Goal: Task Accomplishment & Management: Manage account settings

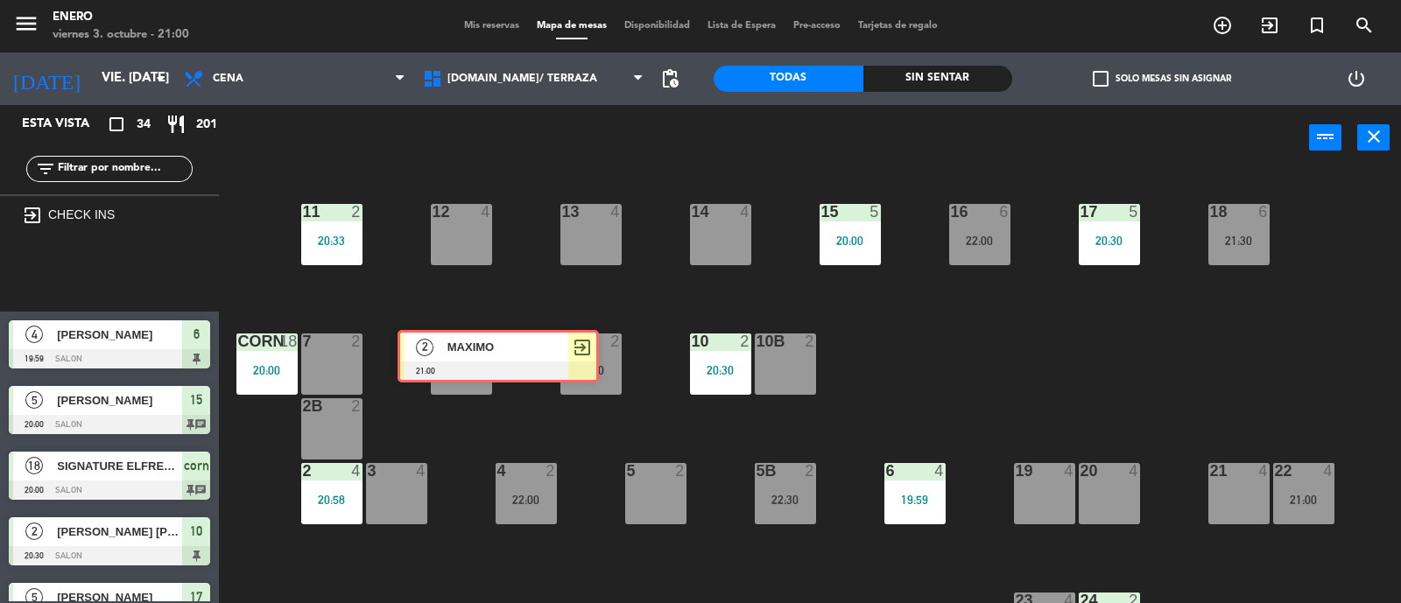
drag, startPoint x: 104, startPoint y: 260, endPoint x: 490, endPoint y: 342, distance: 394.0
click at [492, 342] on div "Esta vista crop_square 34 restaurant 201 filter_list exit_to_app CHECK INS 2 MA…" at bounding box center [700, 355] width 1401 height 500
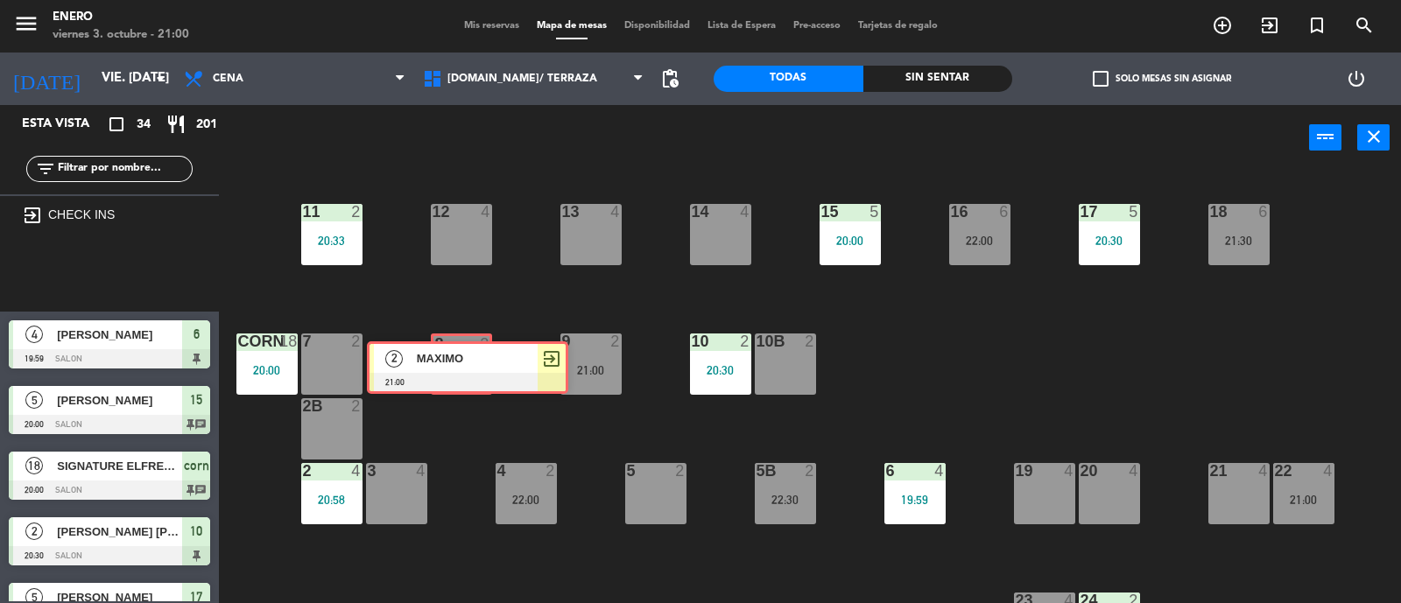
drag, startPoint x: 100, startPoint y: 257, endPoint x: 458, endPoint y: 349, distance: 370.0
click at [458, 349] on div "Esta vista crop_square 34 restaurant 201 filter_list exit_to_app CHECK INS 2 MA…" at bounding box center [700, 355] width 1401 height 500
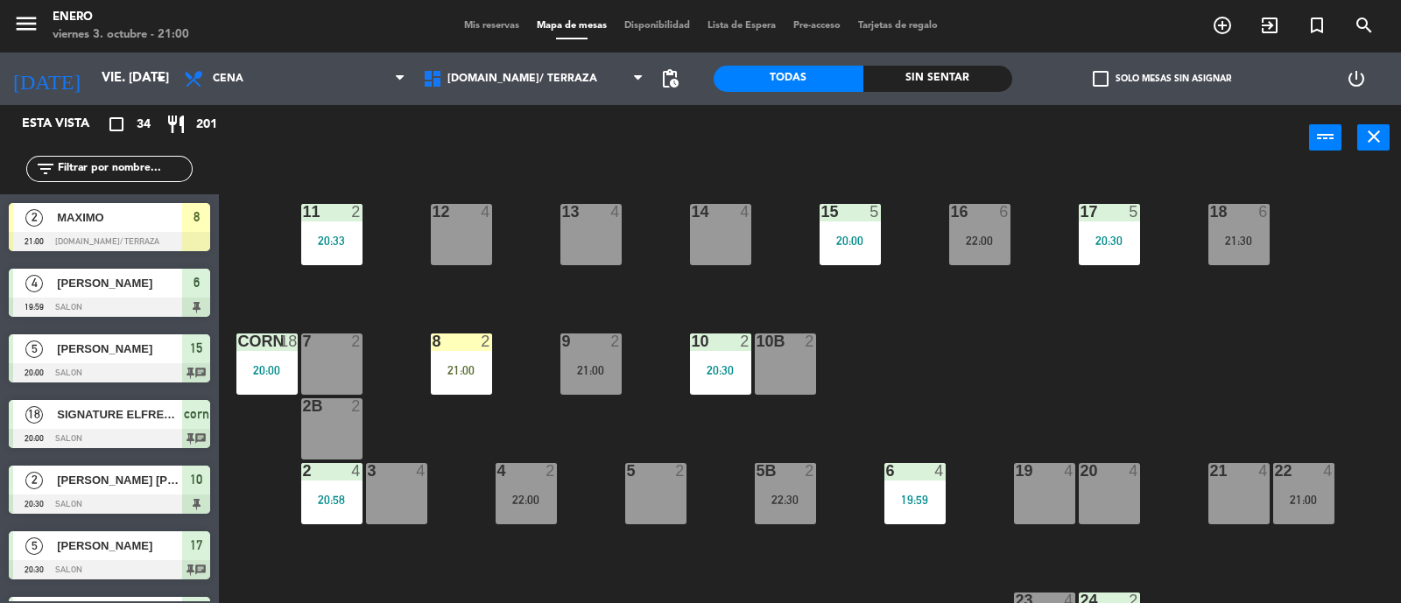
click at [465, 371] on div "21:00" at bounding box center [461, 370] width 61 height 12
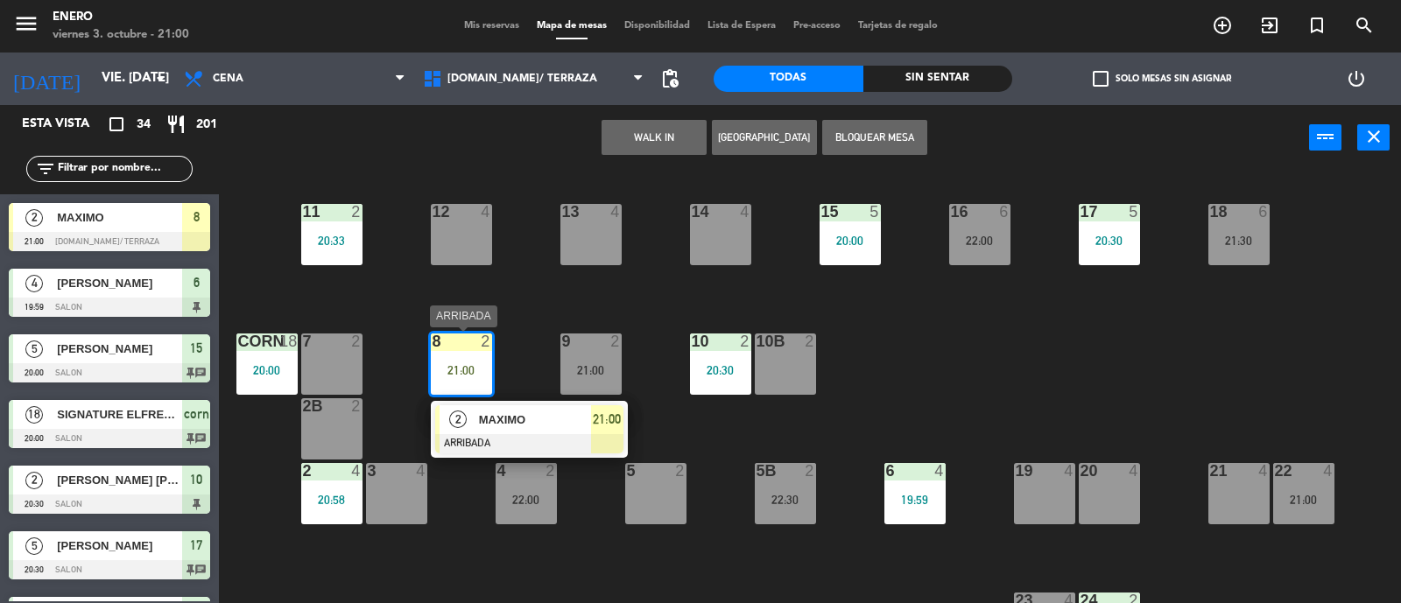
click at [573, 418] on span "MAXIMO" at bounding box center [535, 420] width 112 height 18
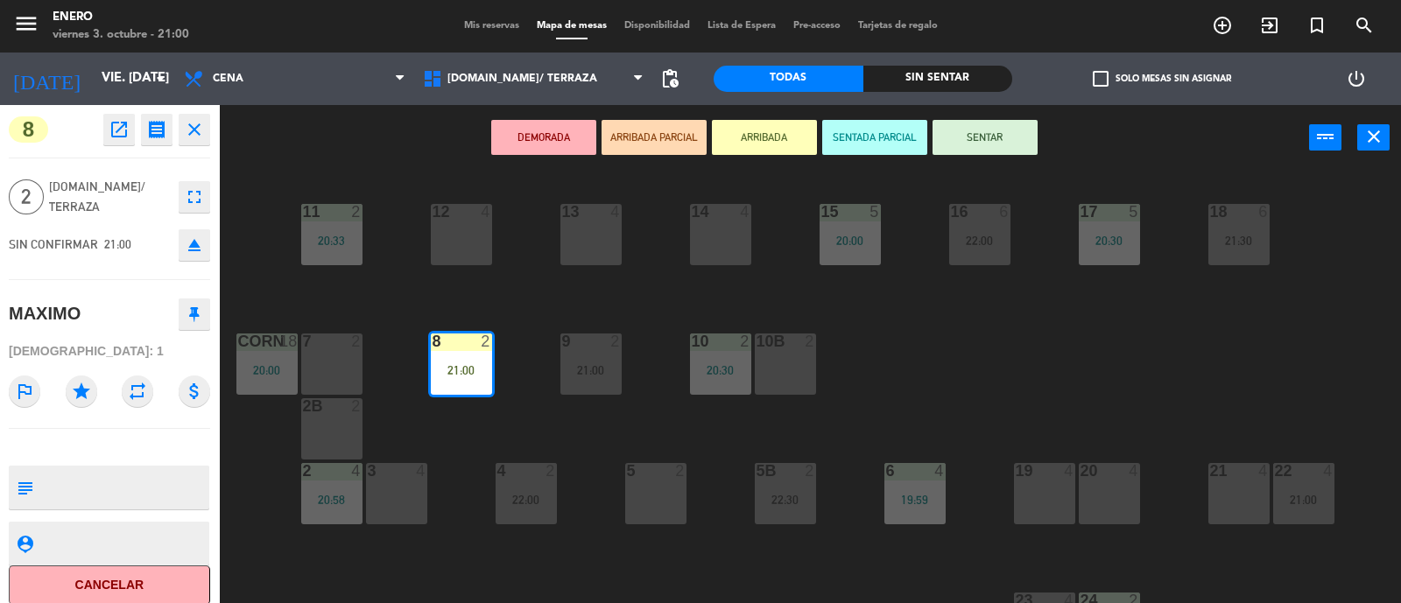
click at [1019, 137] on button "SENTAR" at bounding box center [985, 137] width 105 height 35
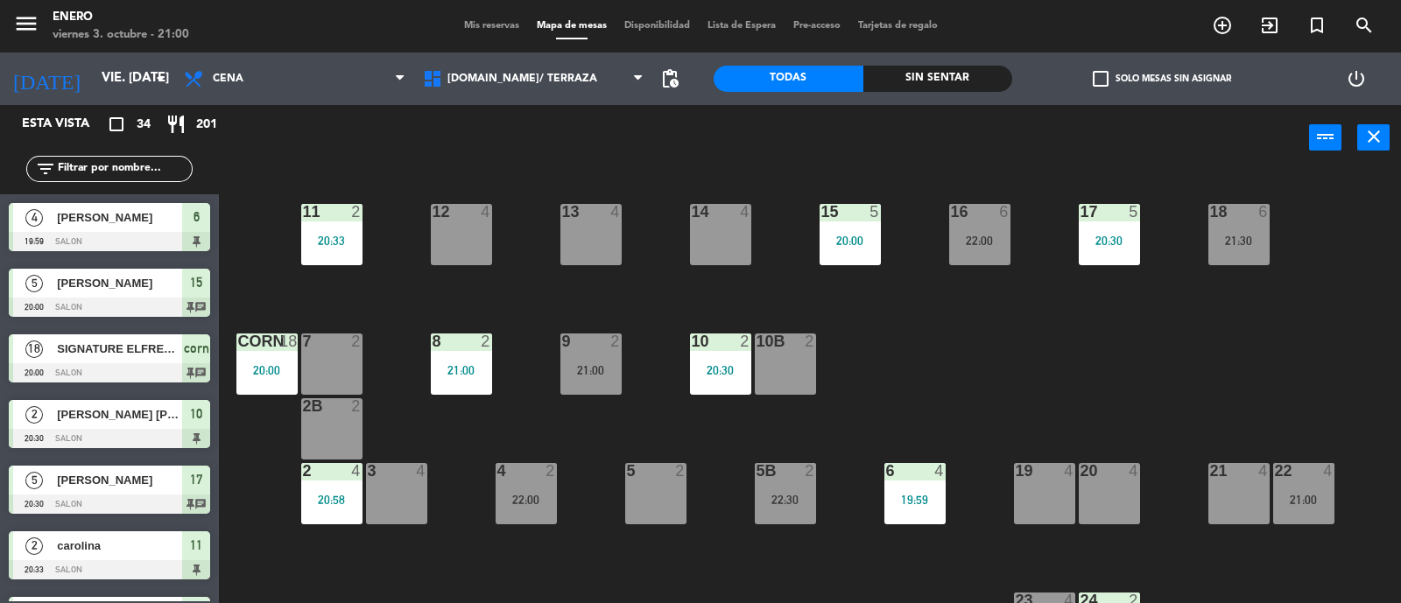
click at [123, 169] on input "text" at bounding box center [124, 168] width 136 height 19
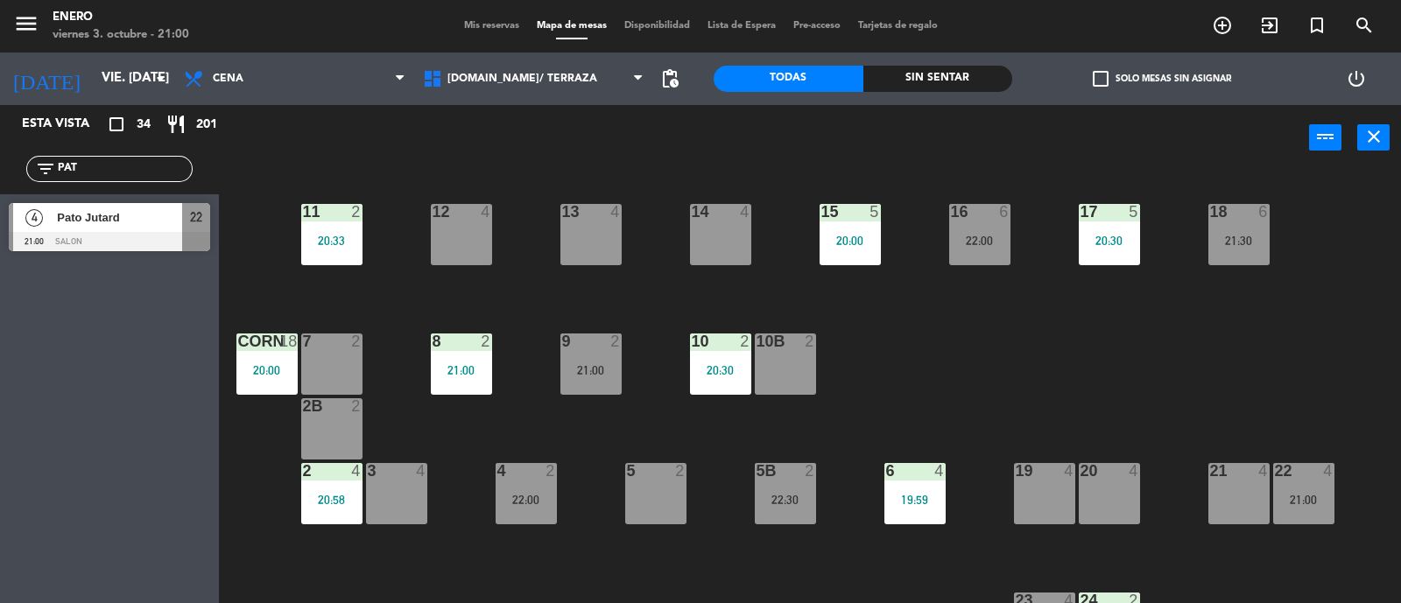
type input "PAT"
click at [23, 441] on div "Esta vista crop_square 34 restaurant 201 filter_list PAT 4 Pato Jutard 21:00 SA…" at bounding box center [109, 354] width 219 height 498
click at [1300, 490] on div "22 4 21:00" at bounding box center [1303, 493] width 61 height 61
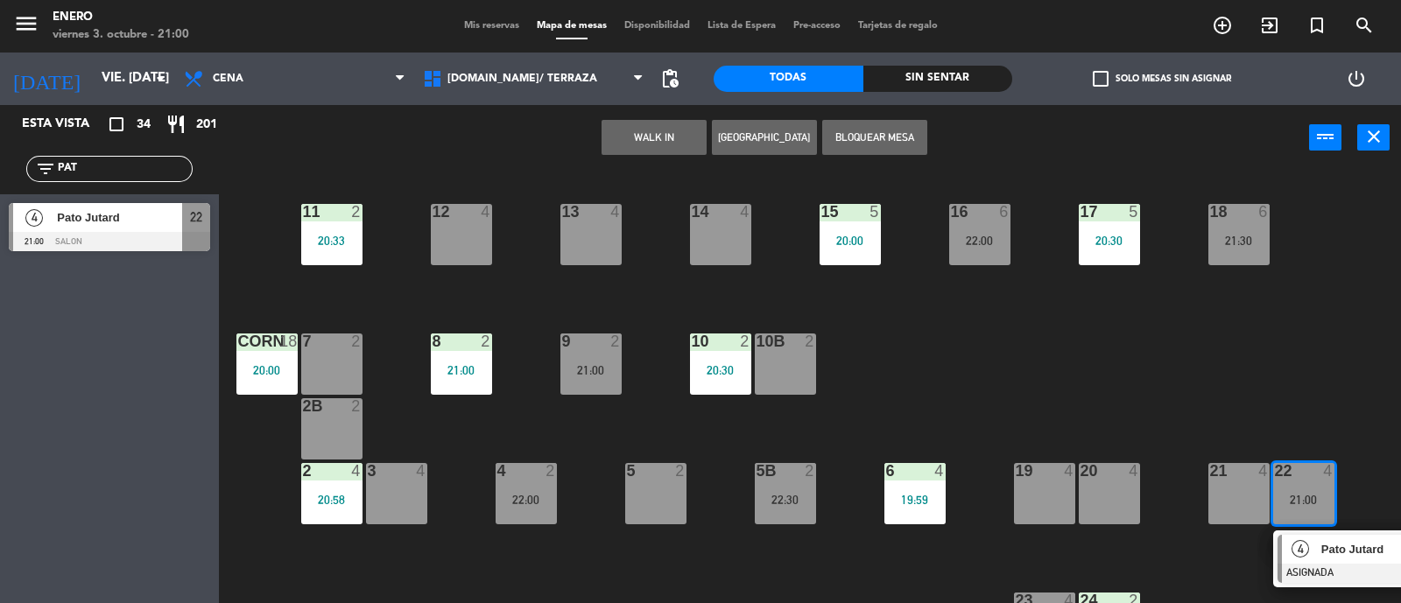
click at [1316, 538] on div "4" at bounding box center [1301, 549] width 38 height 29
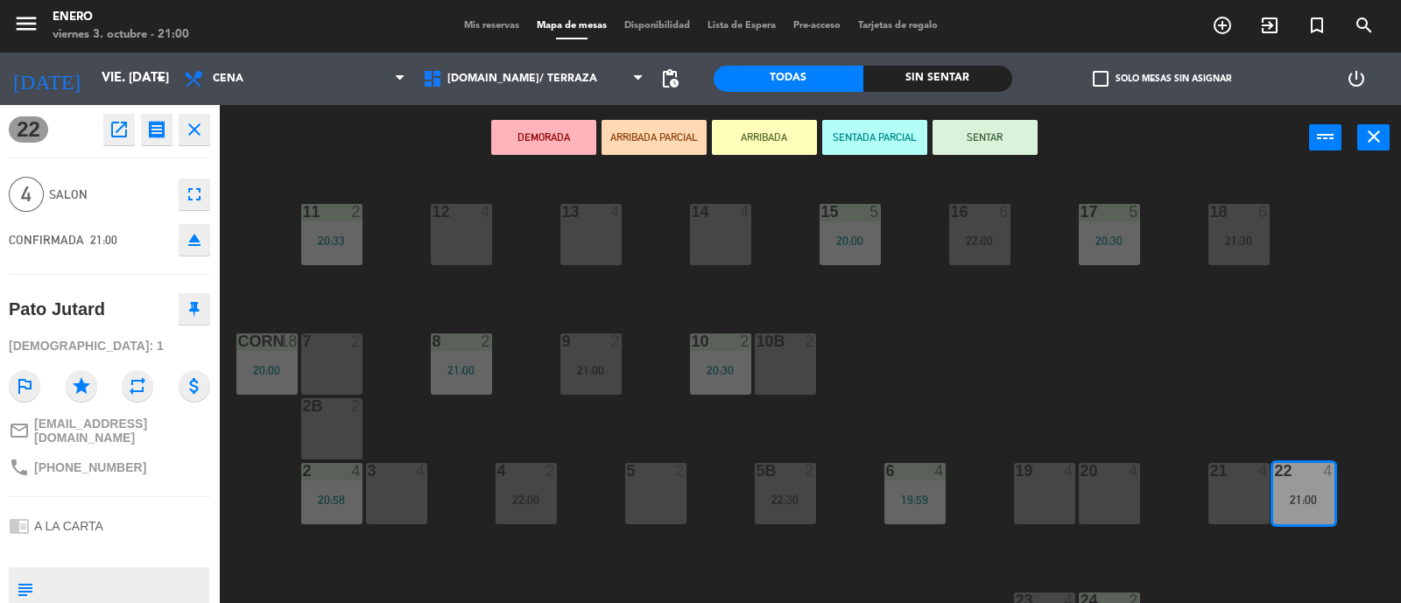
click at [963, 148] on button "SENTAR" at bounding box center [985, 137] width 105 height 35
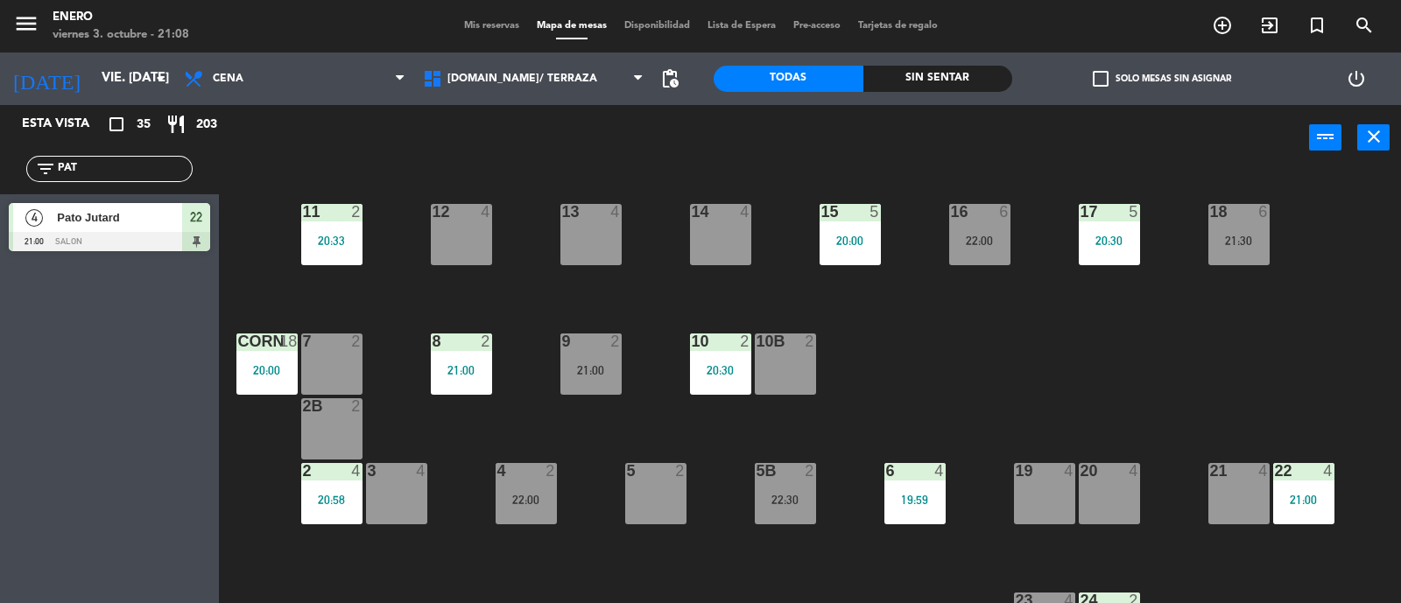
drag, startPoint x: 117, startPoint y: 173, endPoint x: 0, endPoint y: 159, distance: 118.1
click at [0, 159] on div "filter_list PAT" at bounding box center [109, 169] width 219 height 51
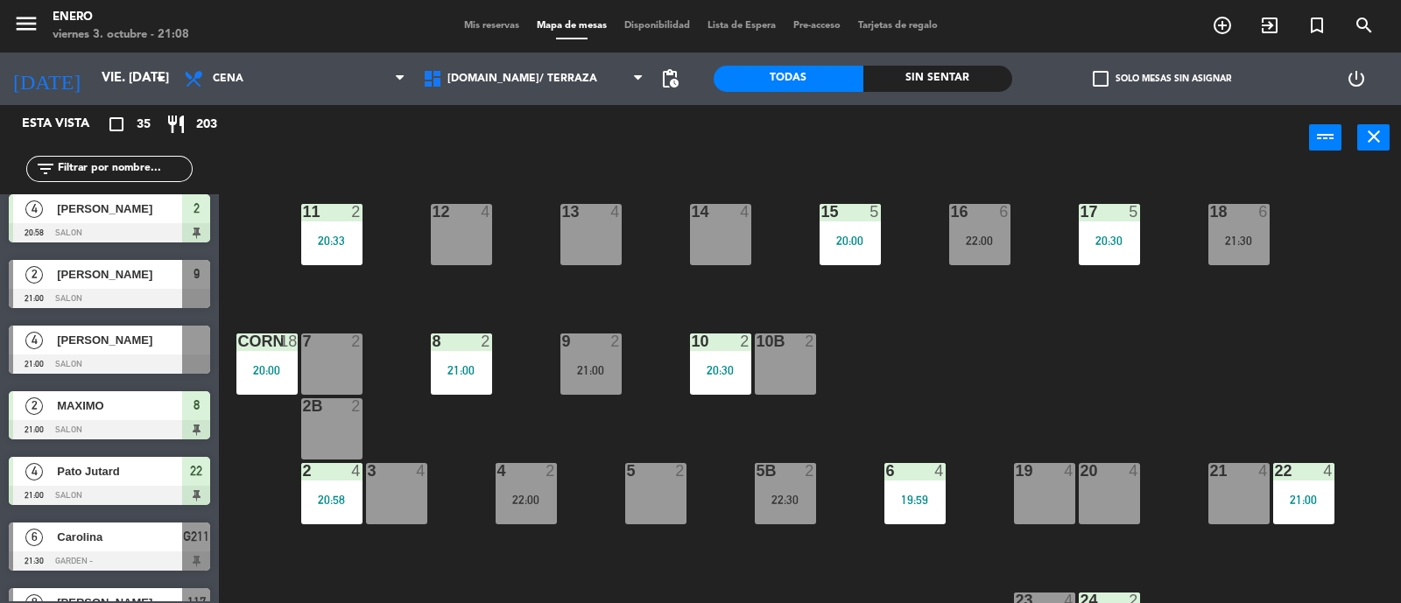
scroll to position [547, 0]
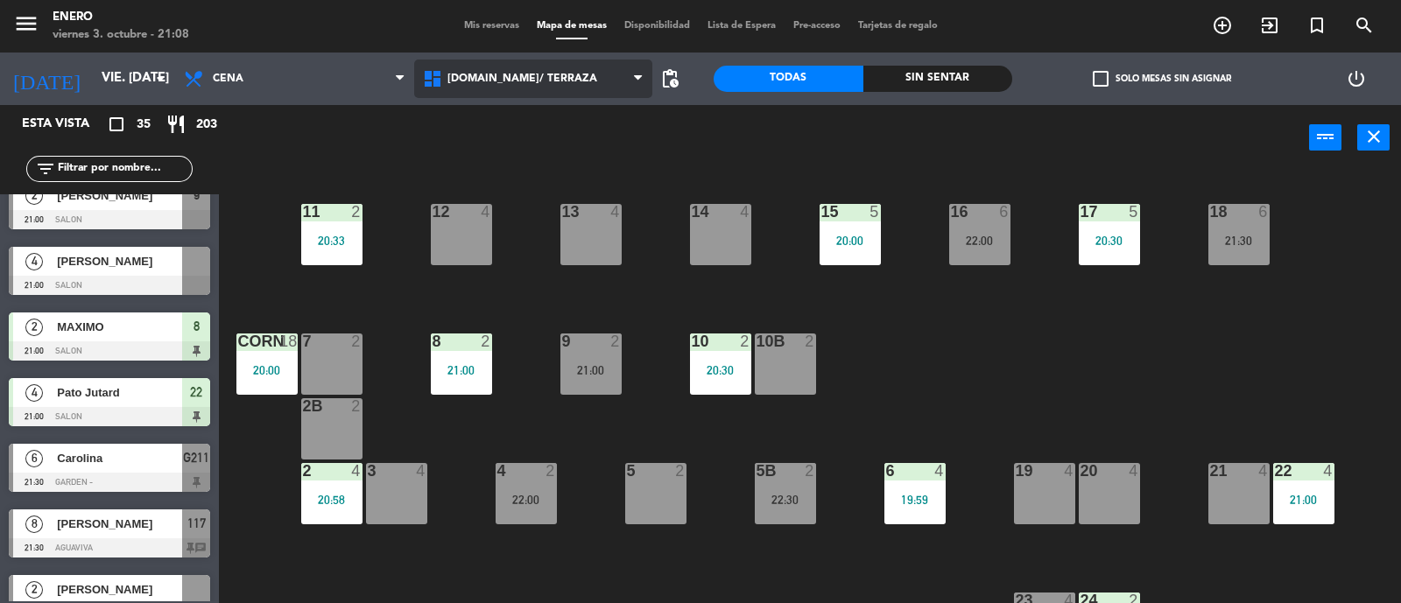
click at [543, 73] on span "[DOMAIN_NAME]/ TERRAZA" at bounding box center [523, 79] width 150 height 12
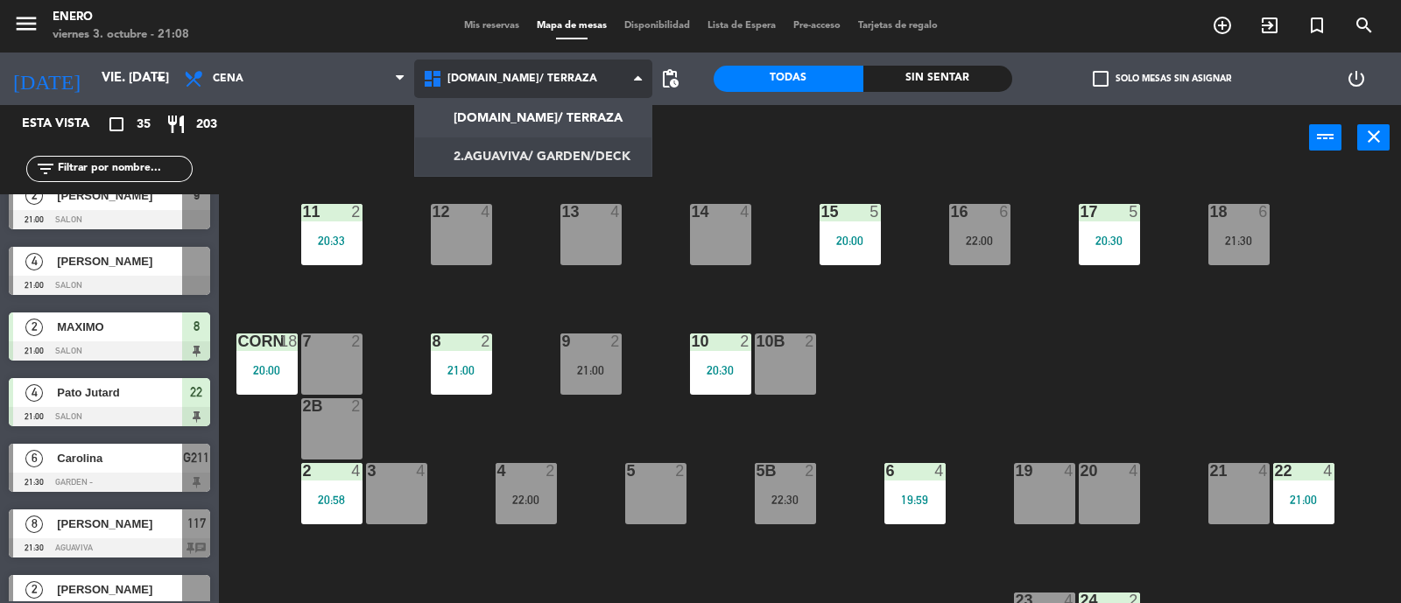
click at [549, 159] on ng-component "menu Enero viernes 3. octubre - 21:08 Mis reservas Mapa de mesas Disponibilidad…" at bounding box center [700, 302] width 1401 height 605
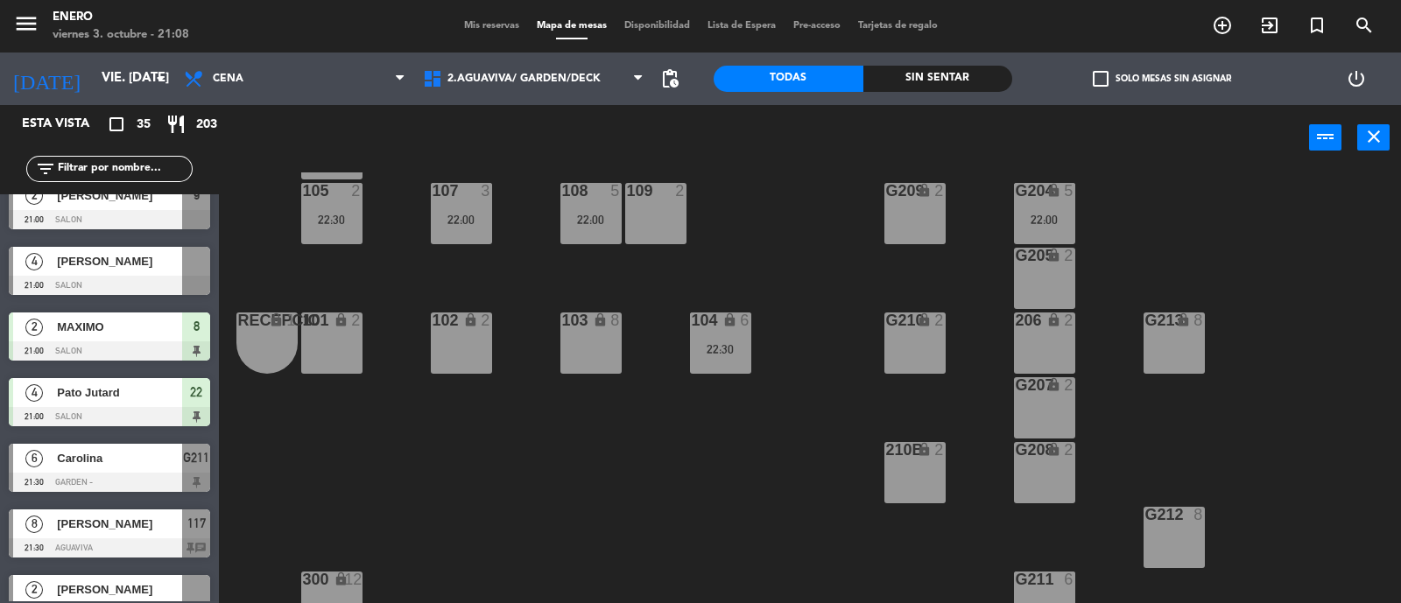
scroll to position [328, 0]
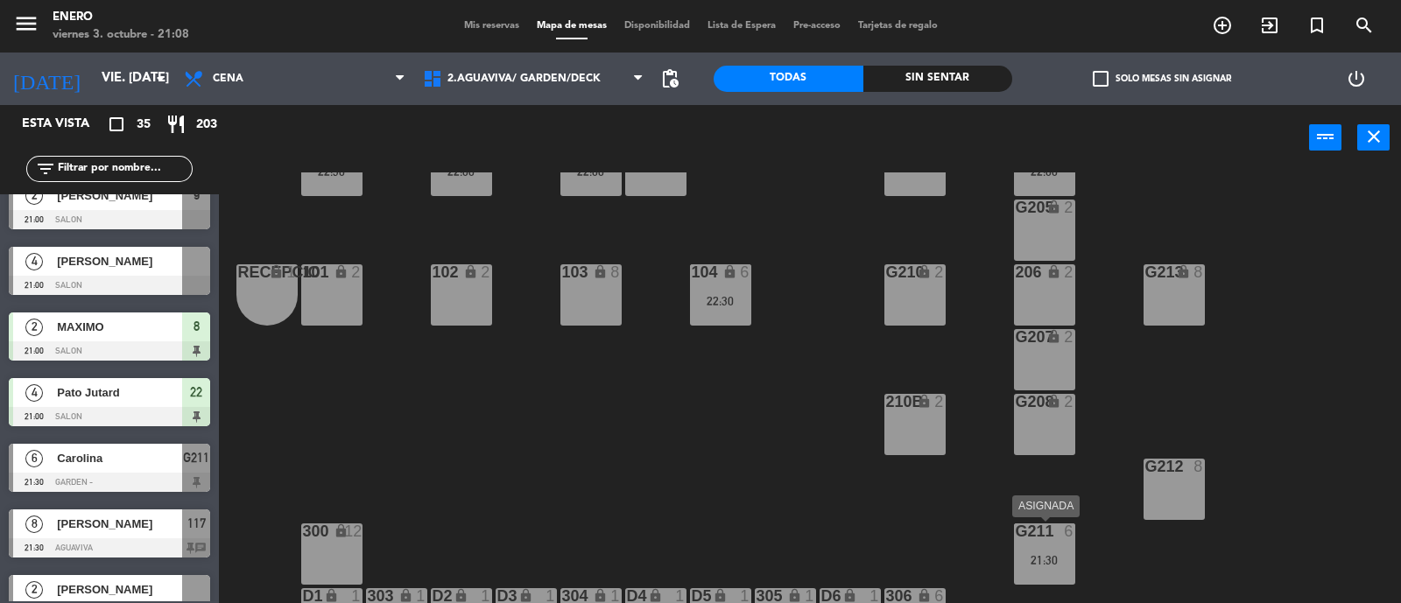
click at [1036, 557] on div "21:30" at bounding box center [1044, 560] width 61 height 12
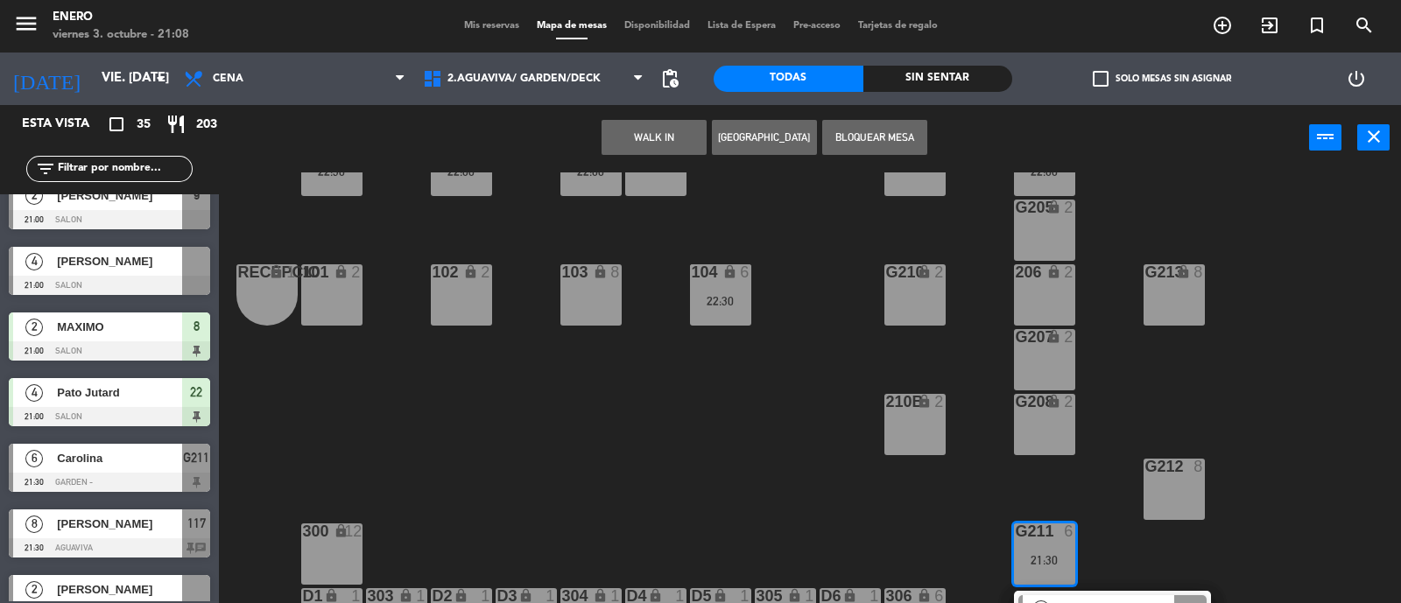
scroll to position [437, 0]
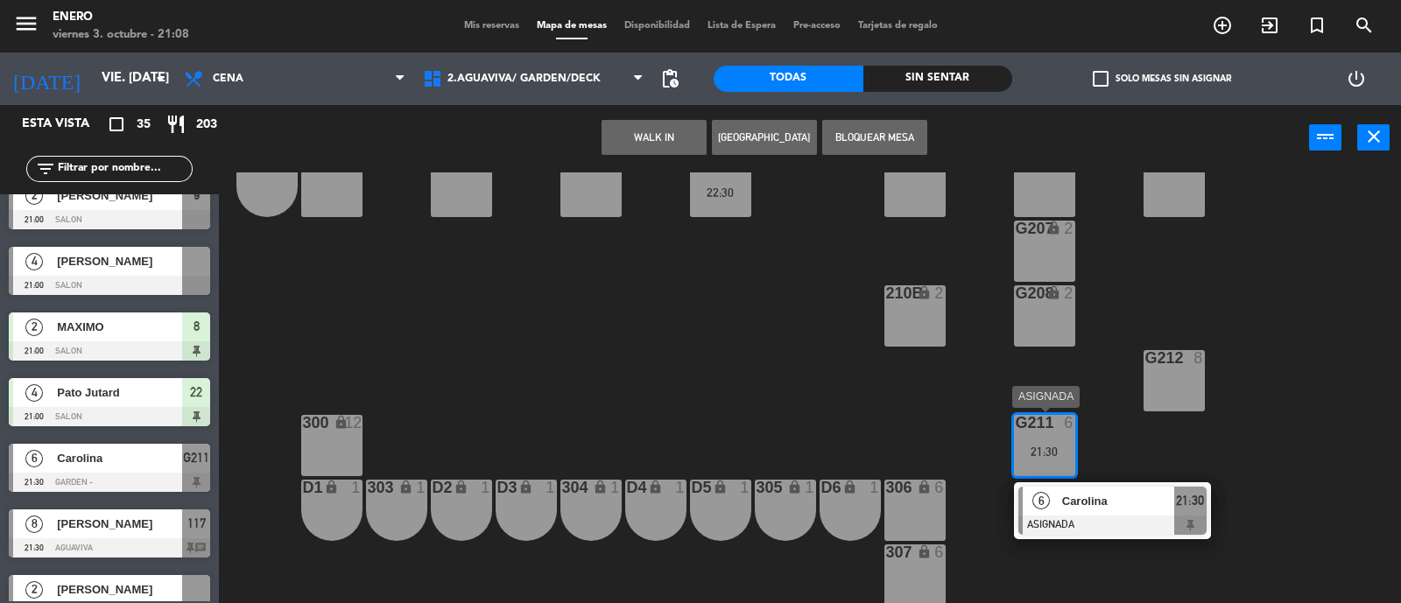
click at [1126, 502] on span "Carolina" at bounding box center [1118, 501] width 112 height 18
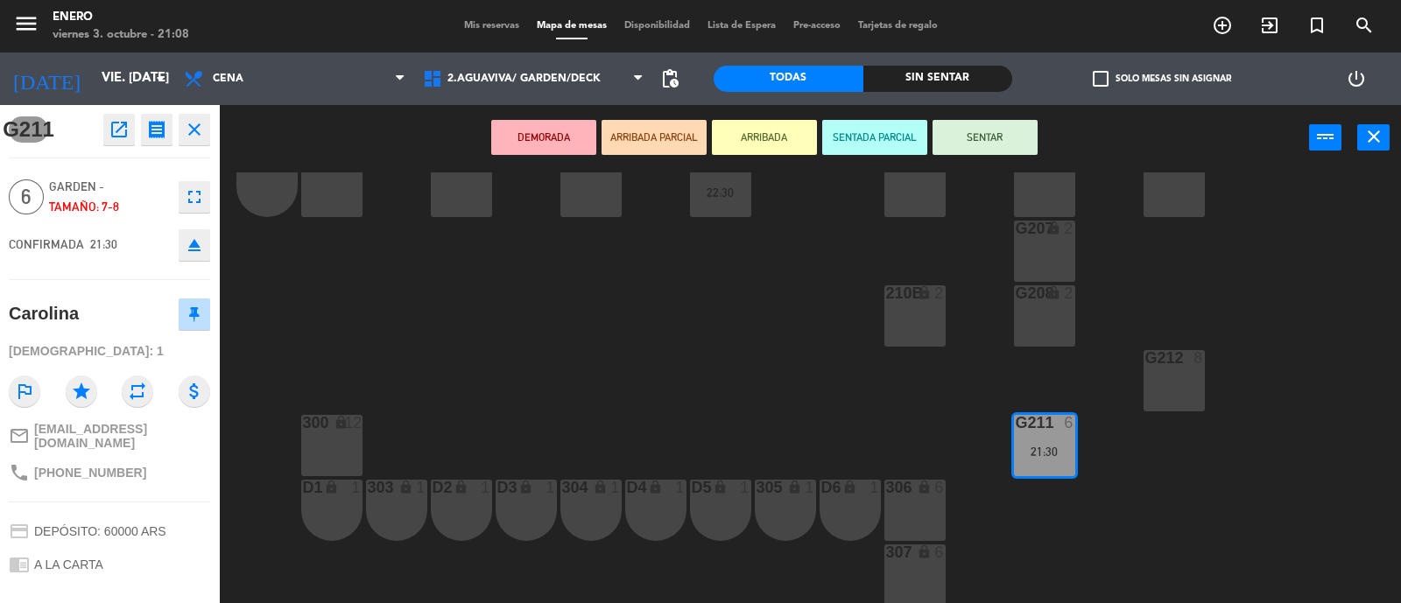
click at [989, 133] on button "SENTAR" at bounding box center [985, 137] width 105 height 35
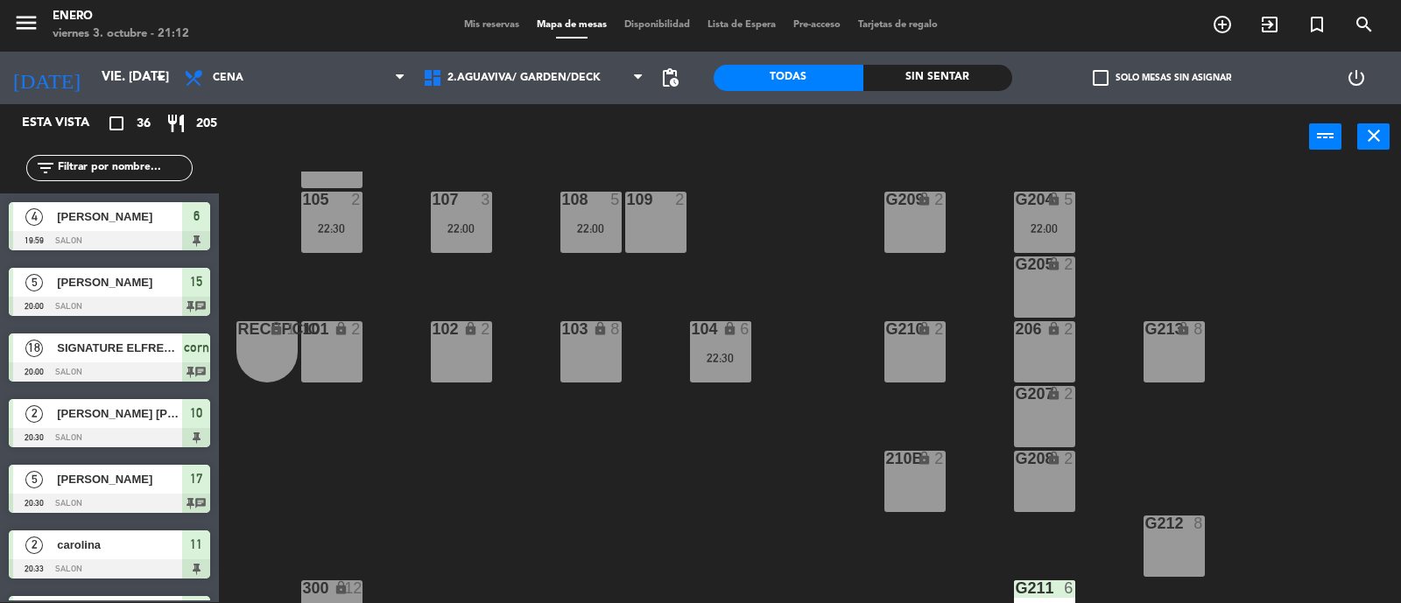
scroll to position [0, 0]
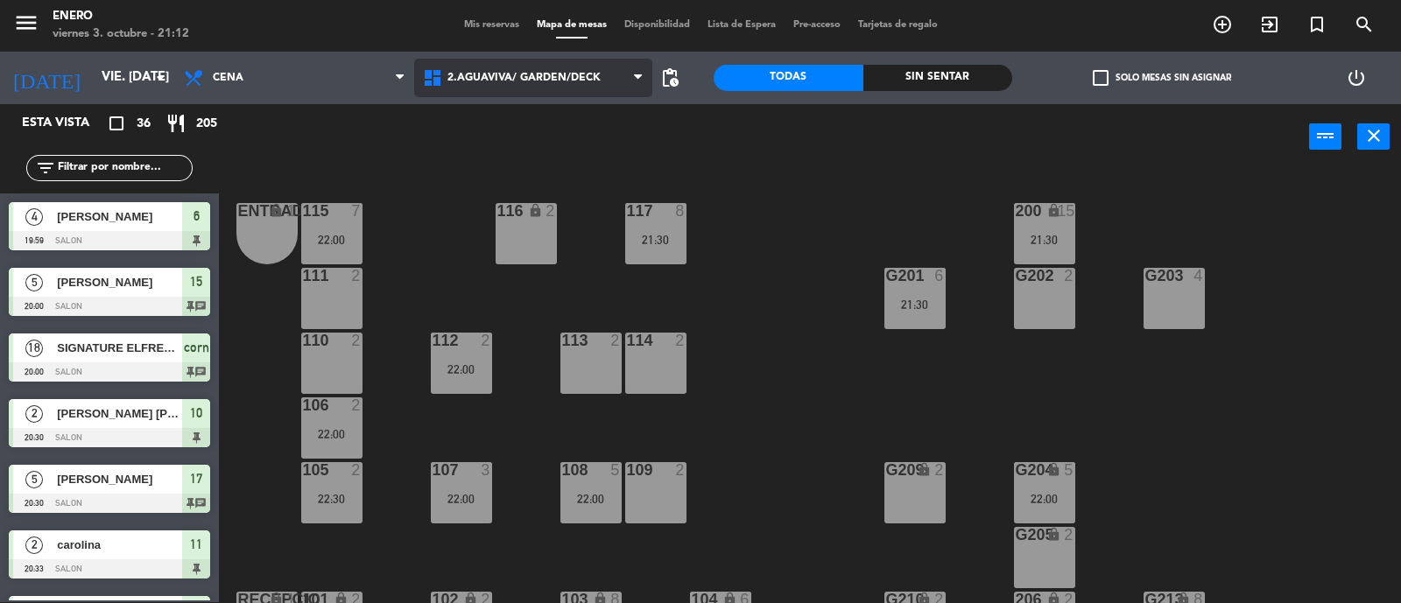
click at [436, 63] on span "2.AGUAVIVA/ GARDEN/DECK" at bounding box center [533, 78] width 239 height 39
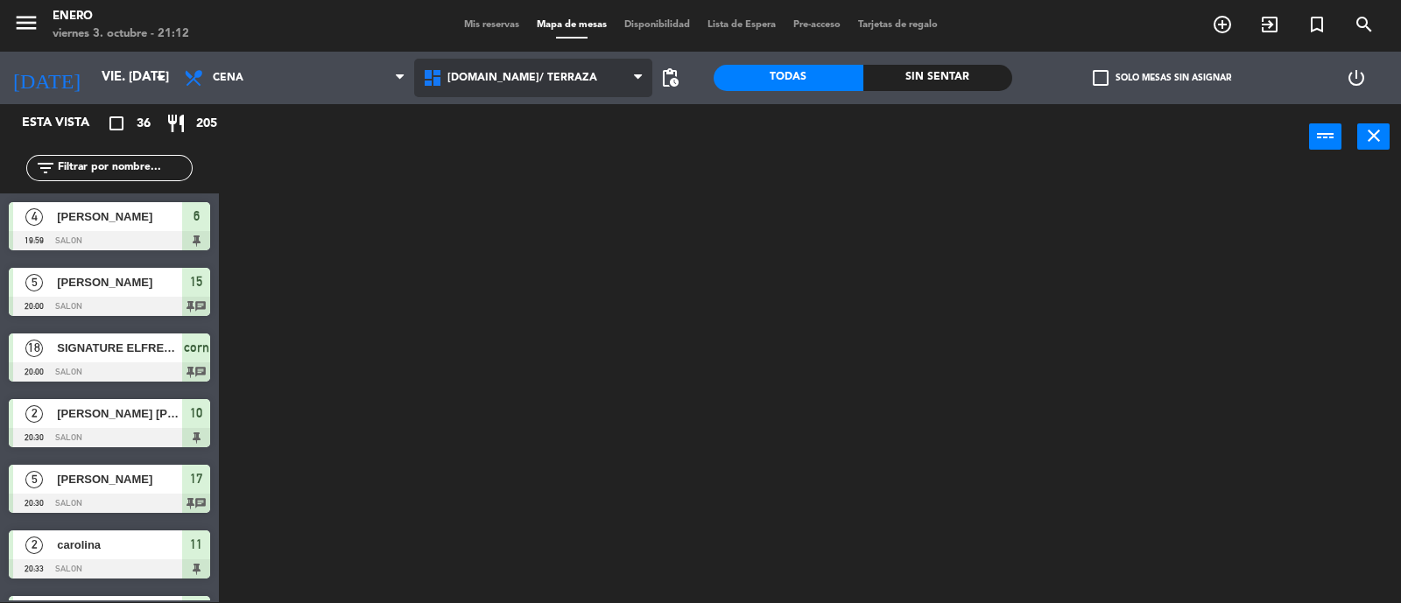
click at [477, 109] on ng-component "menu Enero viernes 3. octubre - 21:12 Mis reservas Mapa de mesas Disponibilidad…" at bounding box center [700, 301] width 1401 height 605
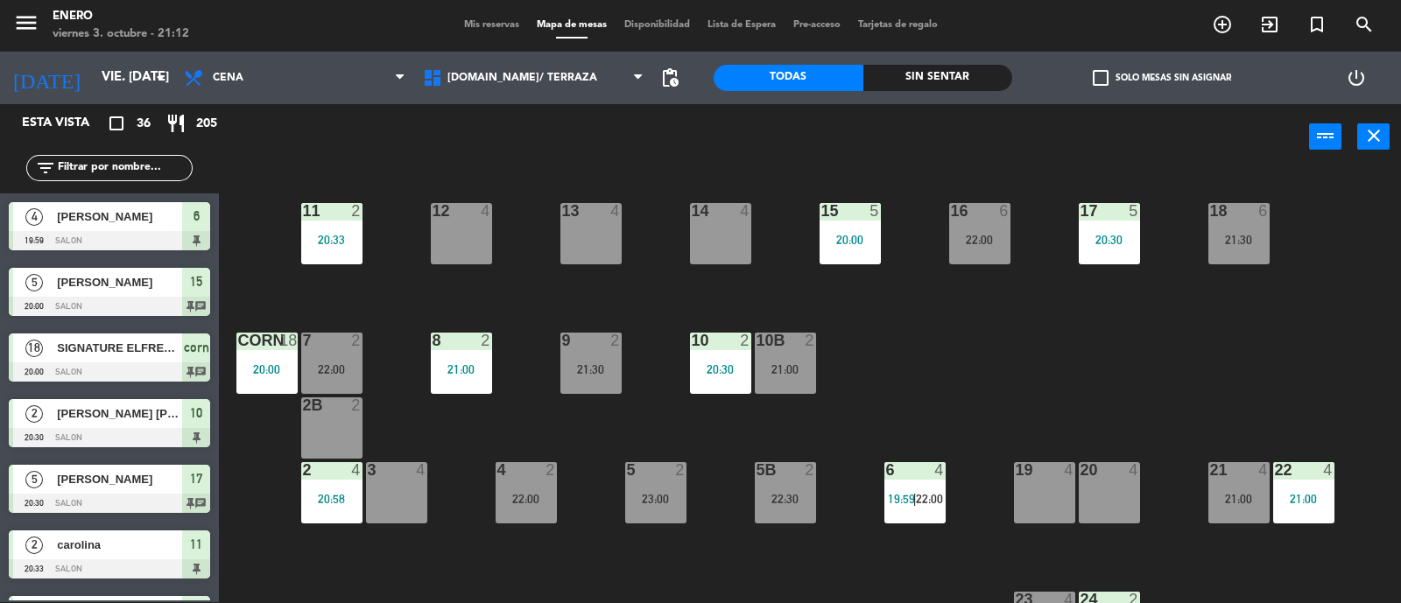
click at [82, 160] on input "text" at bounding box center [124, 168] width 136 height 19
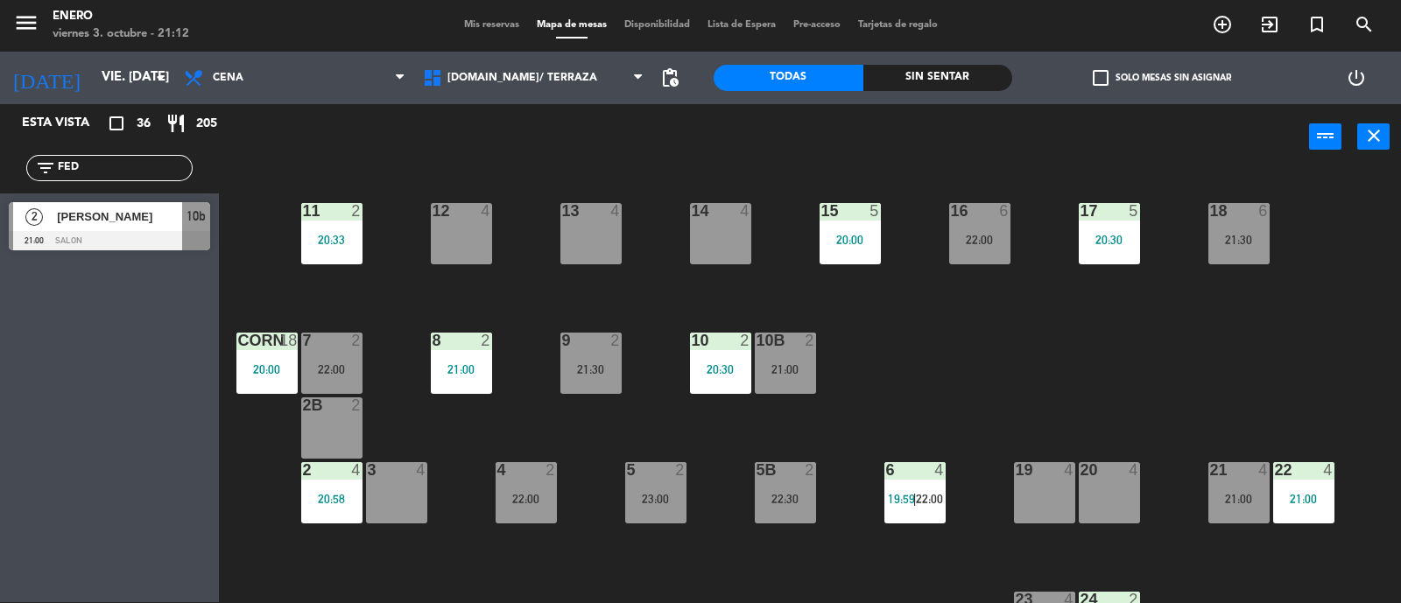
type input "FED"
click at [31, 331] on div "Esta vista crop_square 36 restaurant 205 filter_list FED 2 [PERSON_NAME] 21:00 …" at bounding box center [109, 353] width 219 height 498
drag, startPoint x: 583, startPoint y: 361, endPoint x: 584, endPoint y: 370, distance: 9.7
click at [584, 370] on div "21:30" at bounding box center [590, 369] width 61 height 12
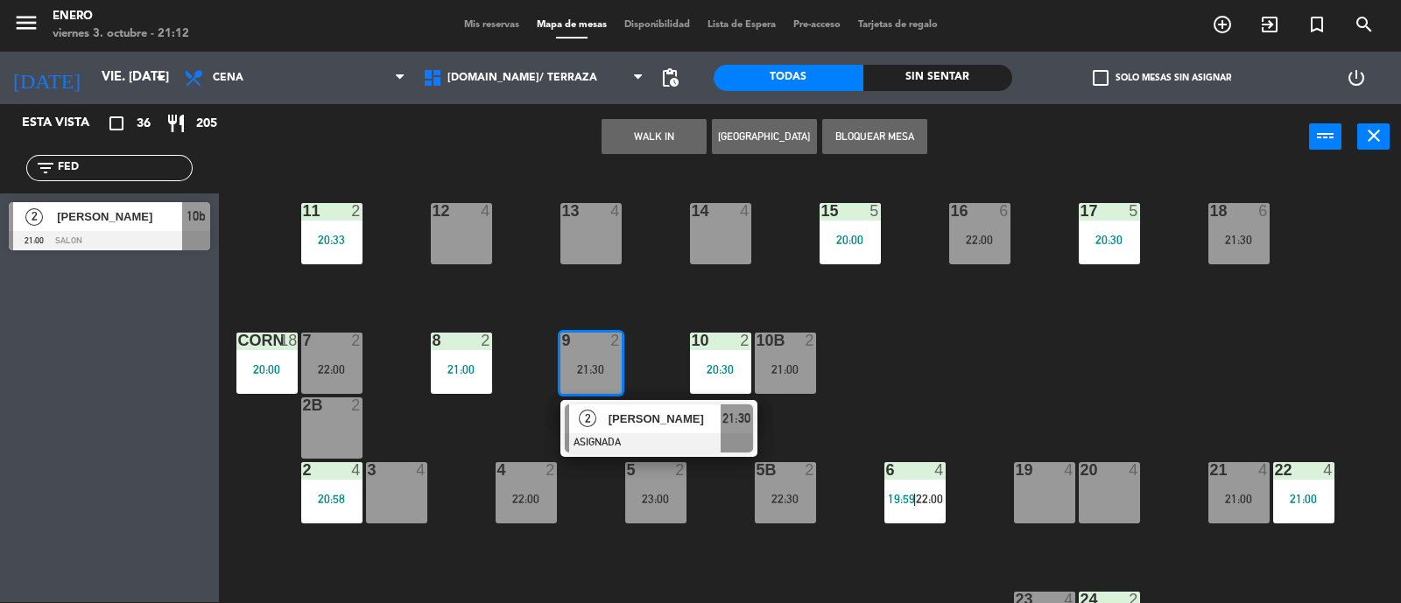
click at [624, 414] on div "2 [PERSON_NAME] ASIGNADA 21:30" at bounding box center [658, 428] width 223 height 57
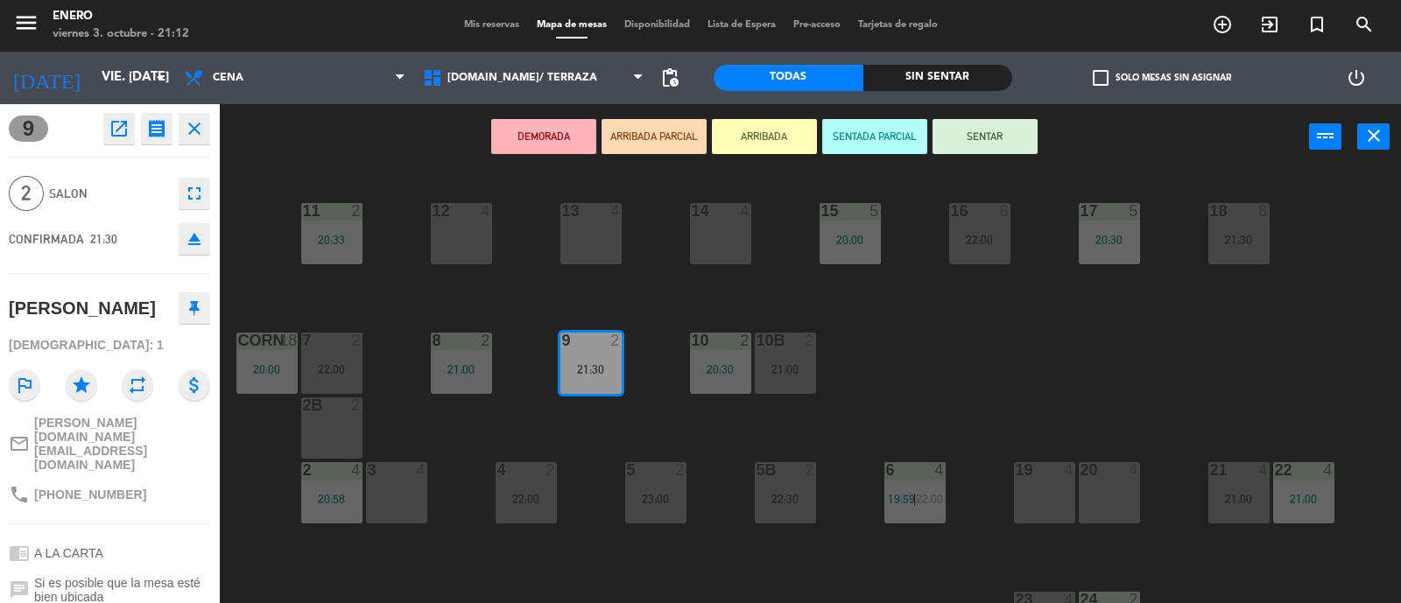
click at [193, 225] on button "eject" at bounding box center [195, 239] width 32 height 32
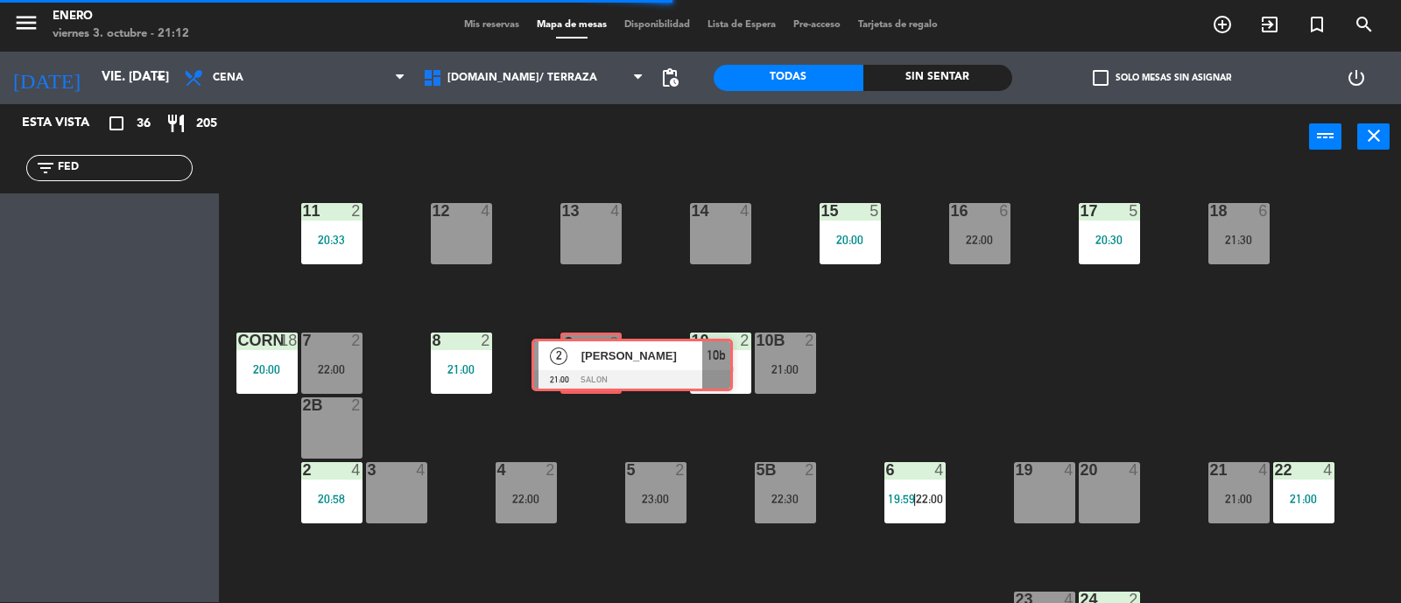
drag, startPoint x: 88, startPoint y: 215, endPoint x: 609, endPoint y: 350, distance: 538.5
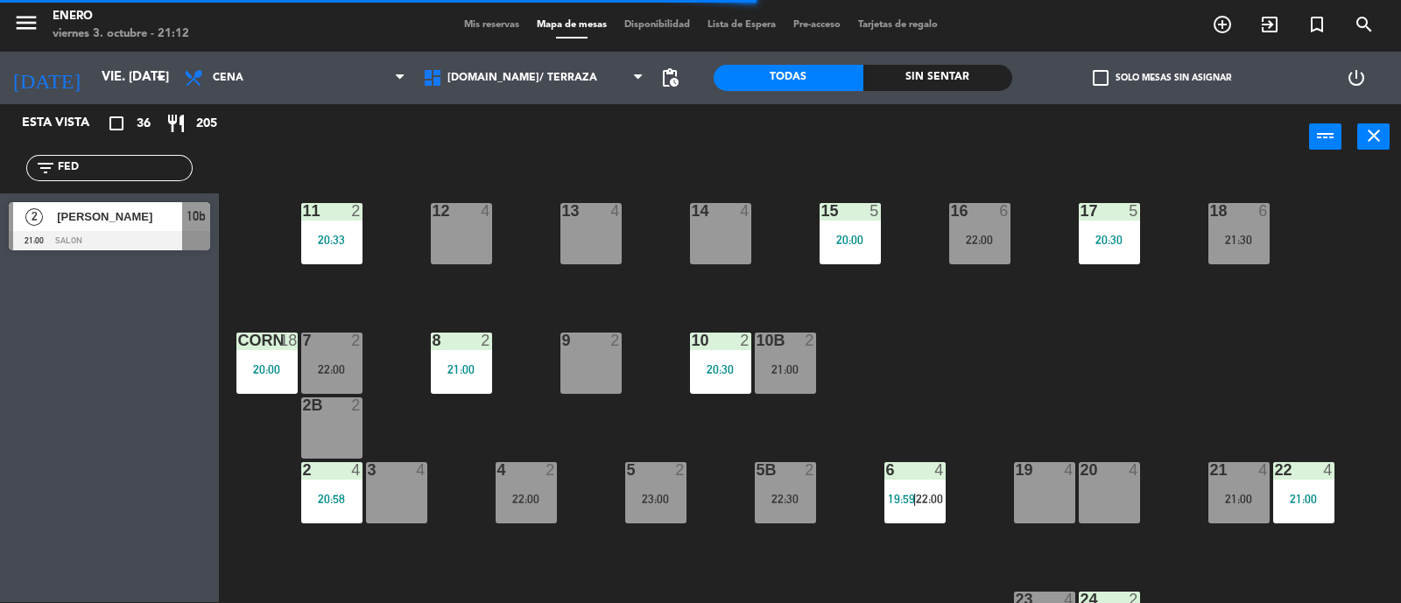
click at [608, 358] on div "9 2" at bounding box center [590, 363] width 61 height 61
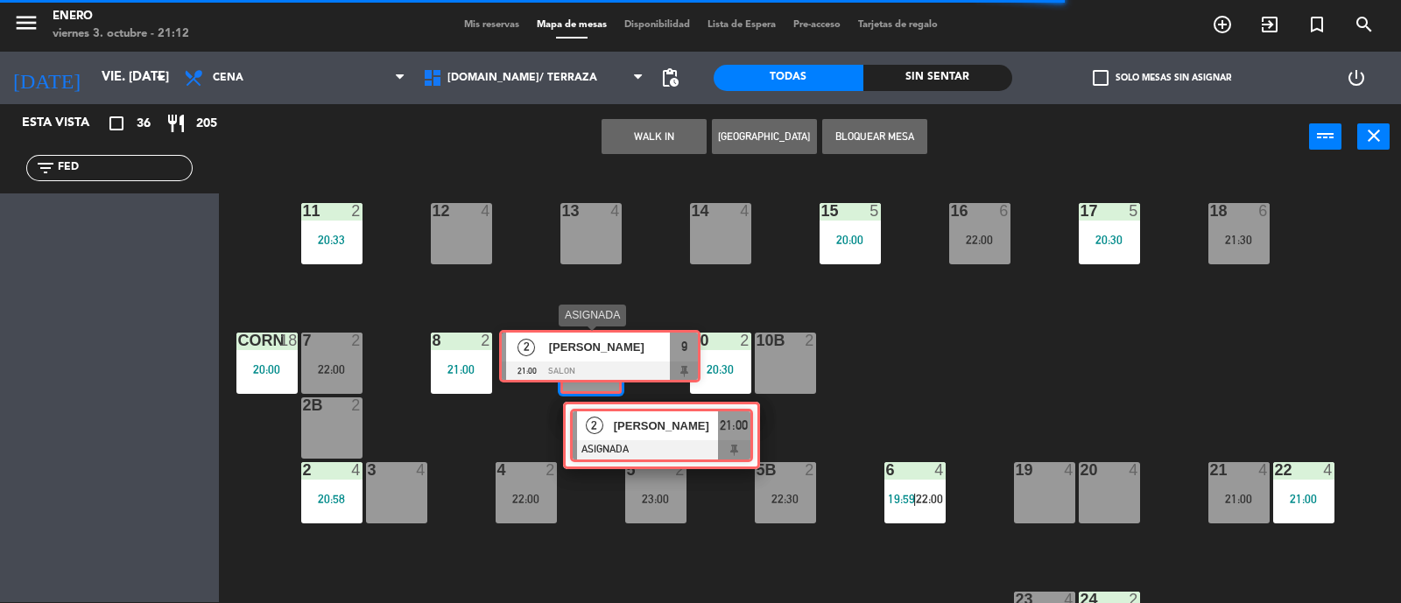
click at [587, 348] on div "Esta vista crop_square 36 restaurant 205 filter_list FED 2 [PERSON_NAME] 21:00 …" at bounding box center [700, 354] width 1401 height 500
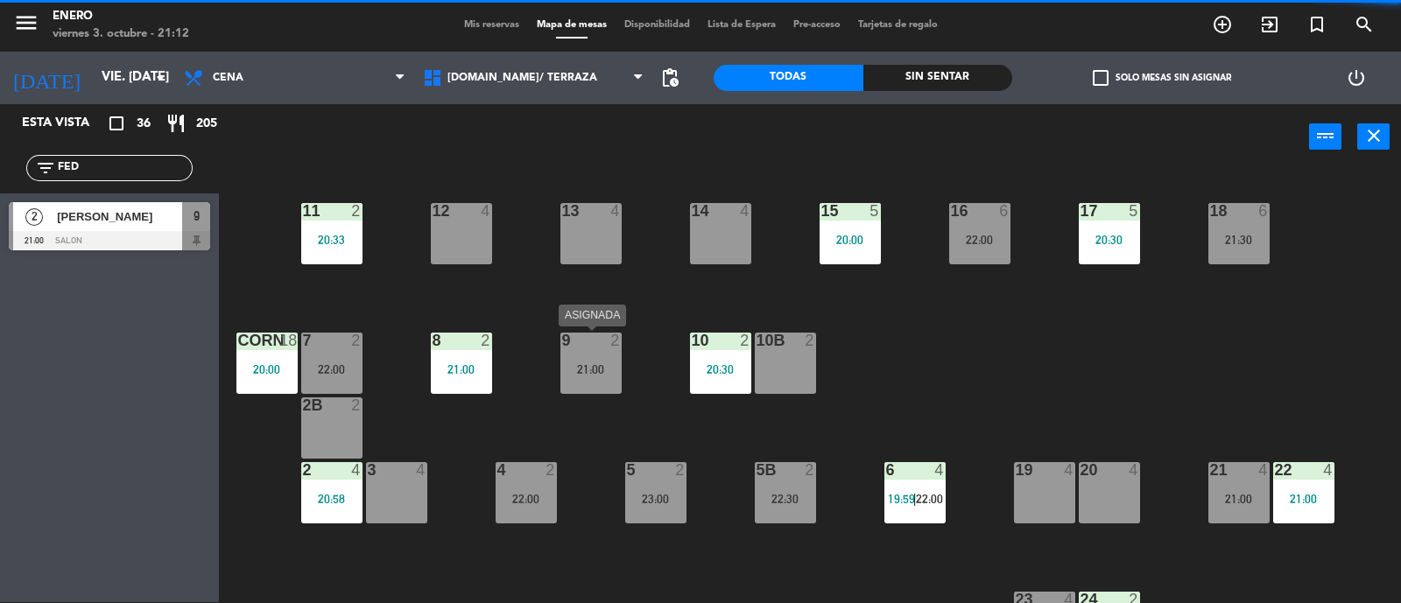
click at [592, 361] on div "9 2 21:00" at bounding box center [590, 363] width 61 height 61
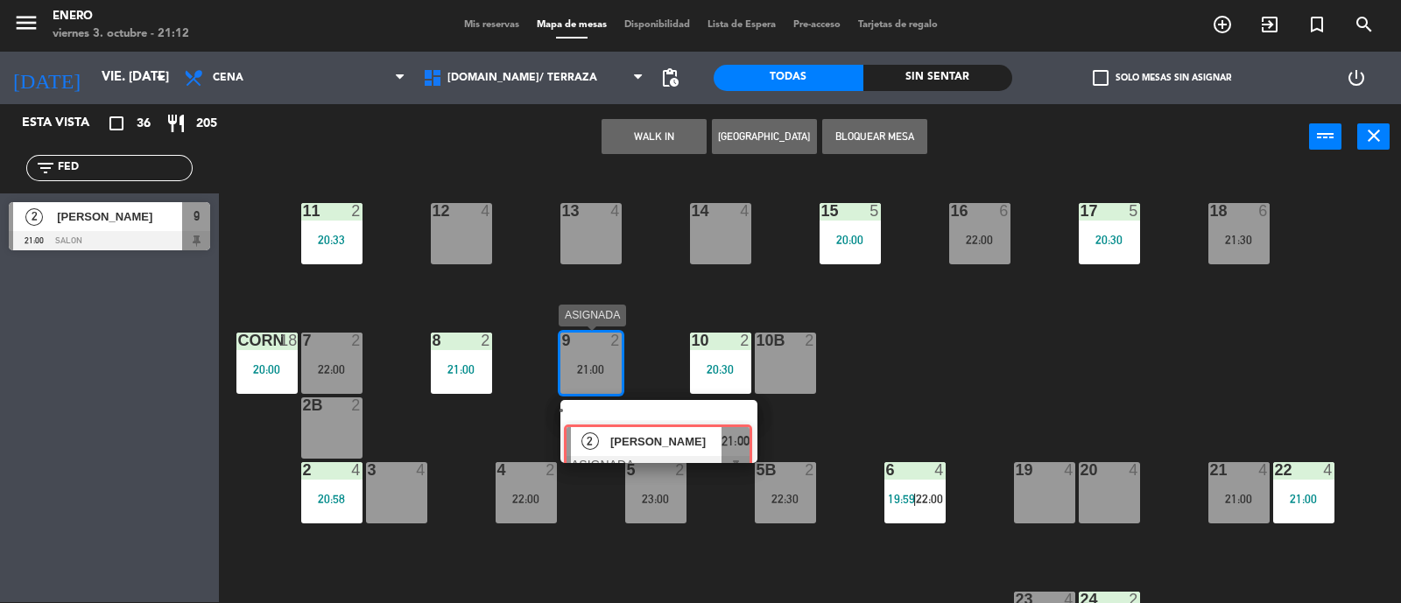
click at [668, 412] on div "2 [PERSON_NAME] ASIGNADA 21:00" at bounding box center [658, 431] width 223 height 63
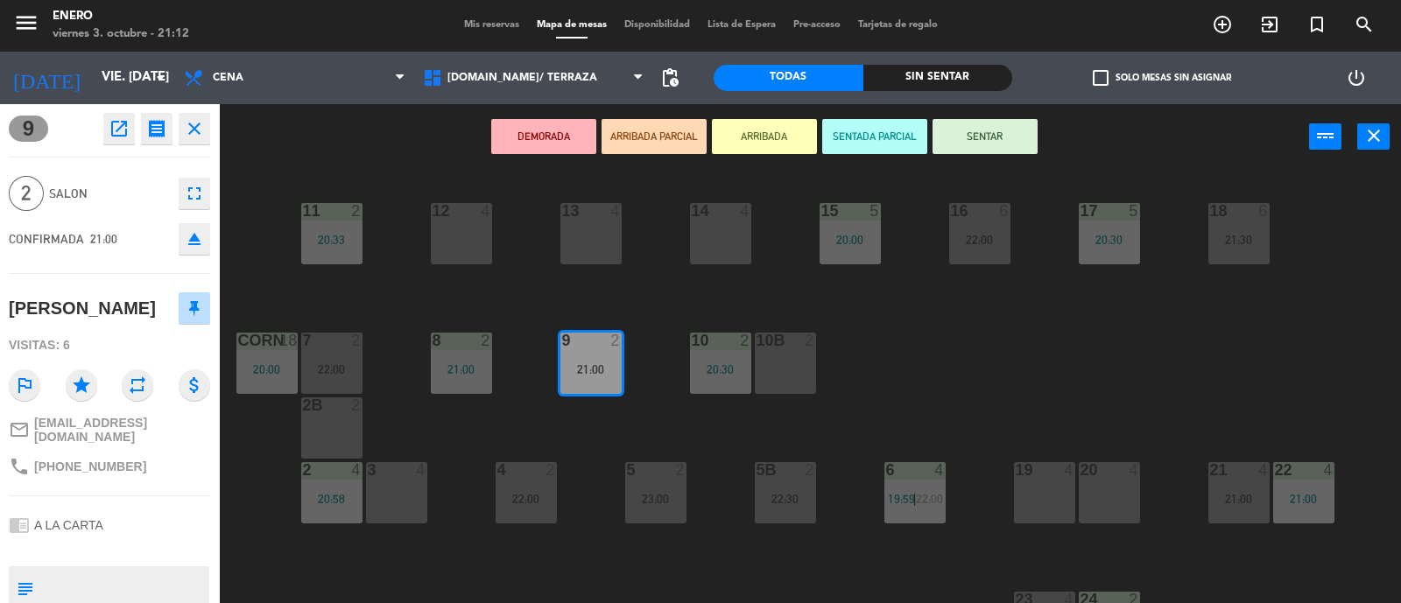
click at [1002, 142] on button "SENTAR" at bounding box center [985, 136] width 105 height 35
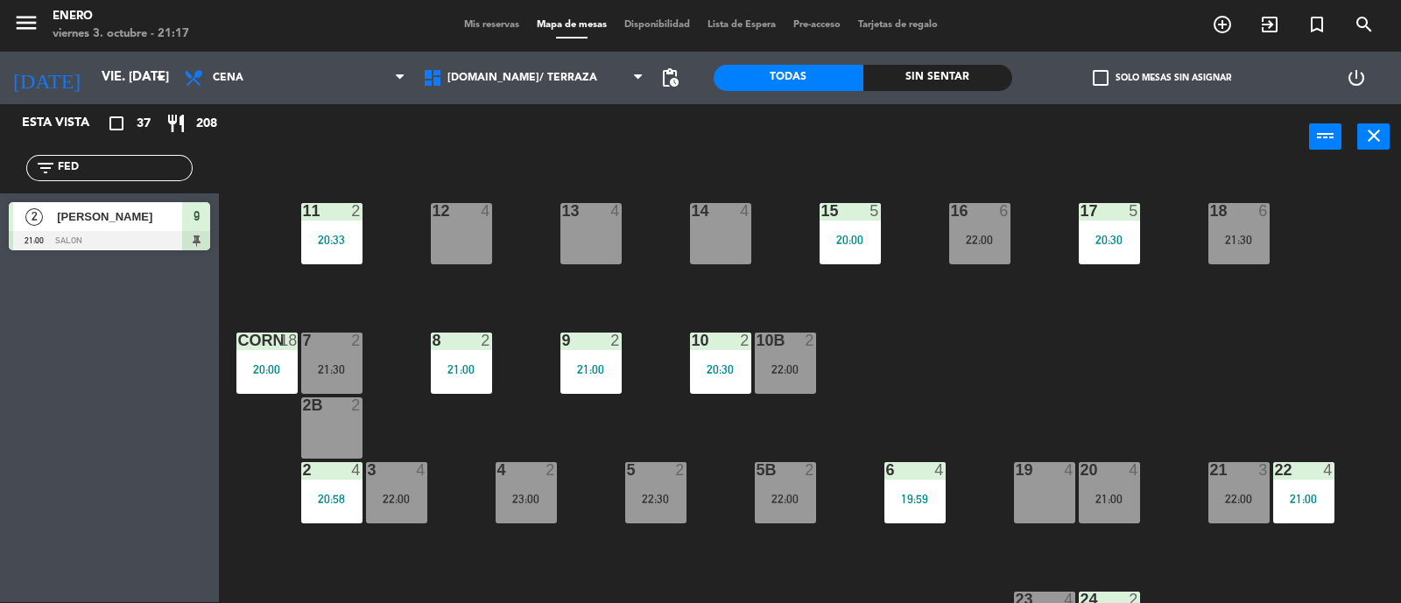
drag, startPoint x: 88, startPoint y: 166, endPoint x: 0, endPoint y: 156, distance: 88.1
click at [0, 156] on div "filter_list FED" at bounding box center [109, 168] width 219 height 51
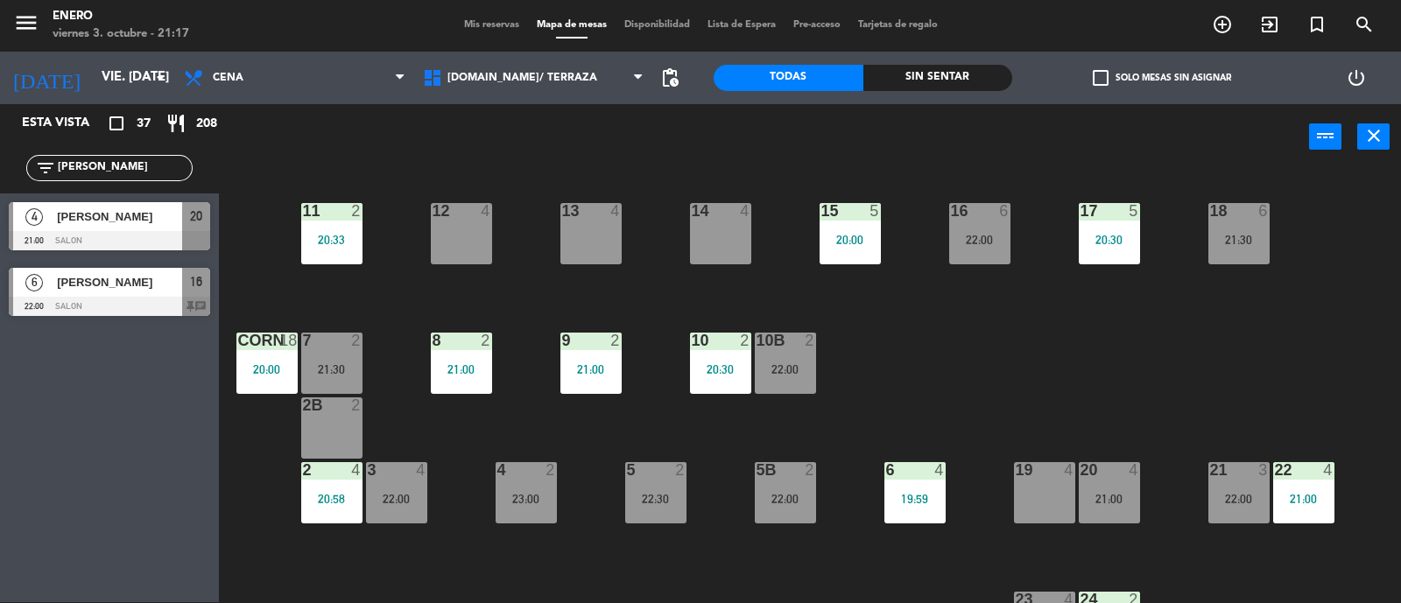
type input "[PERSON_NAME]"
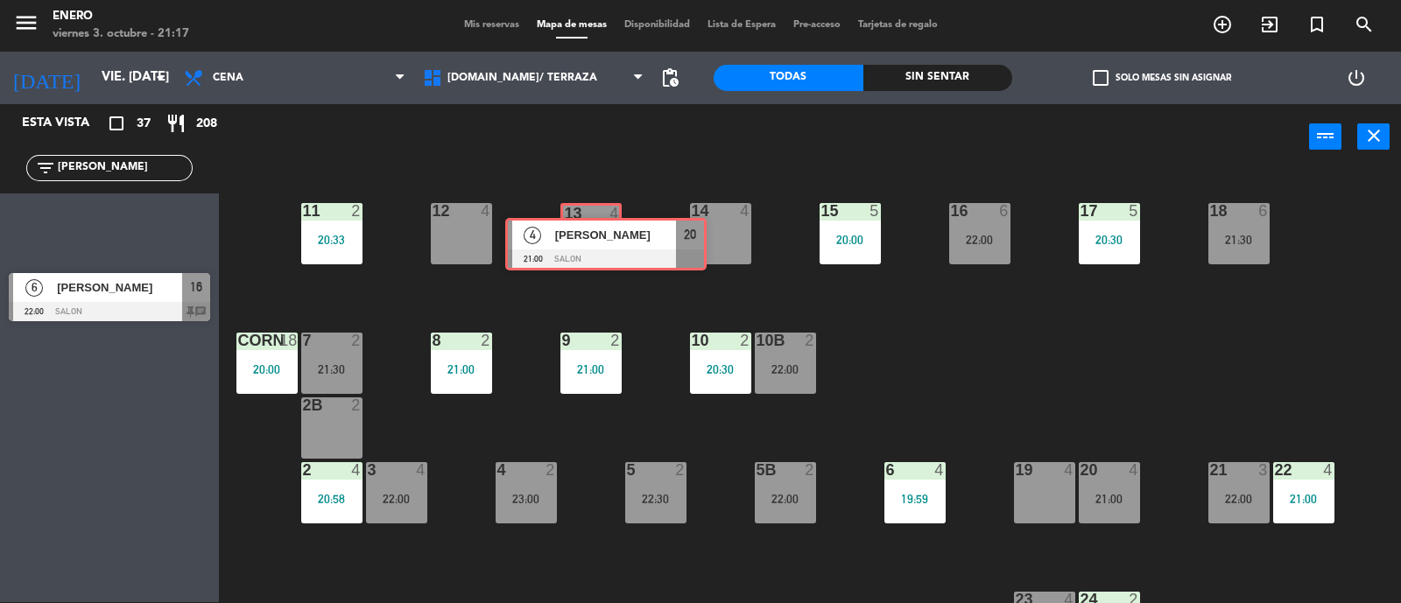
drag, startPoint x: 92, startPoint y: 220, endPoint x: 588, endPoint y: 236, distance: 496.8
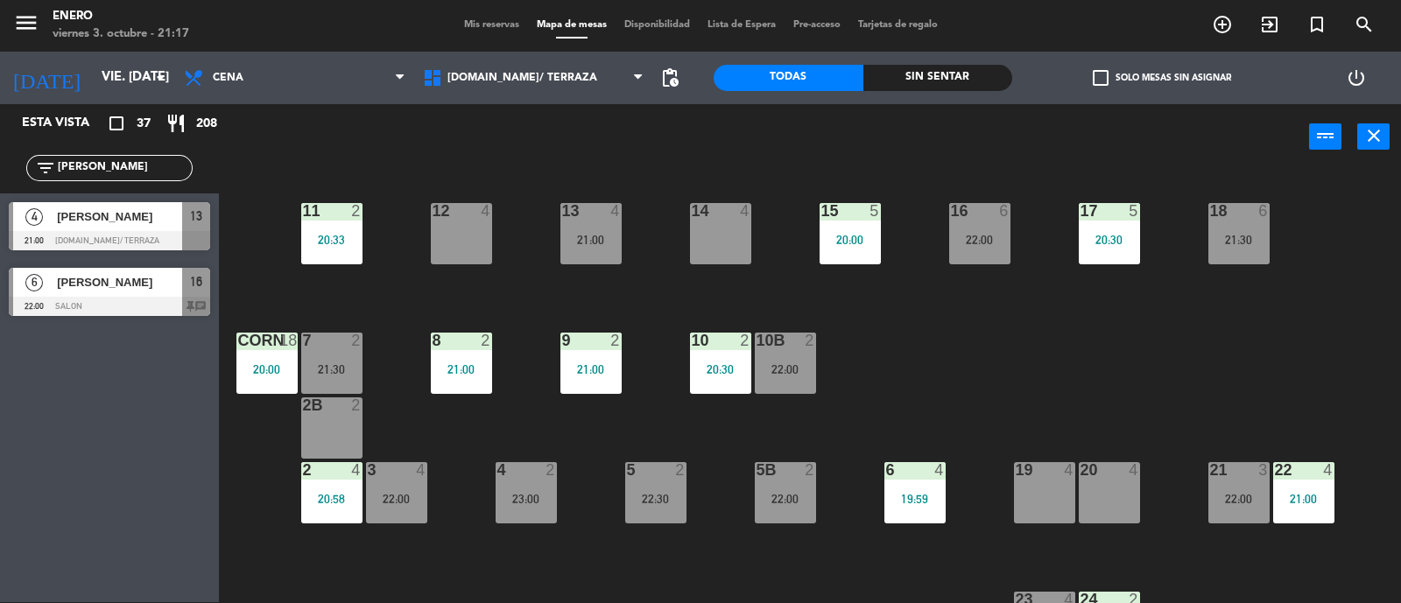
drag, startPoint x: 593, startPoint y: 226, endPoint x: 623, endPoint y: 267, distance: 50.8
click at [593, 229] on div "13 4 21:00" at bounding box center [590, 233] width 61 height 61
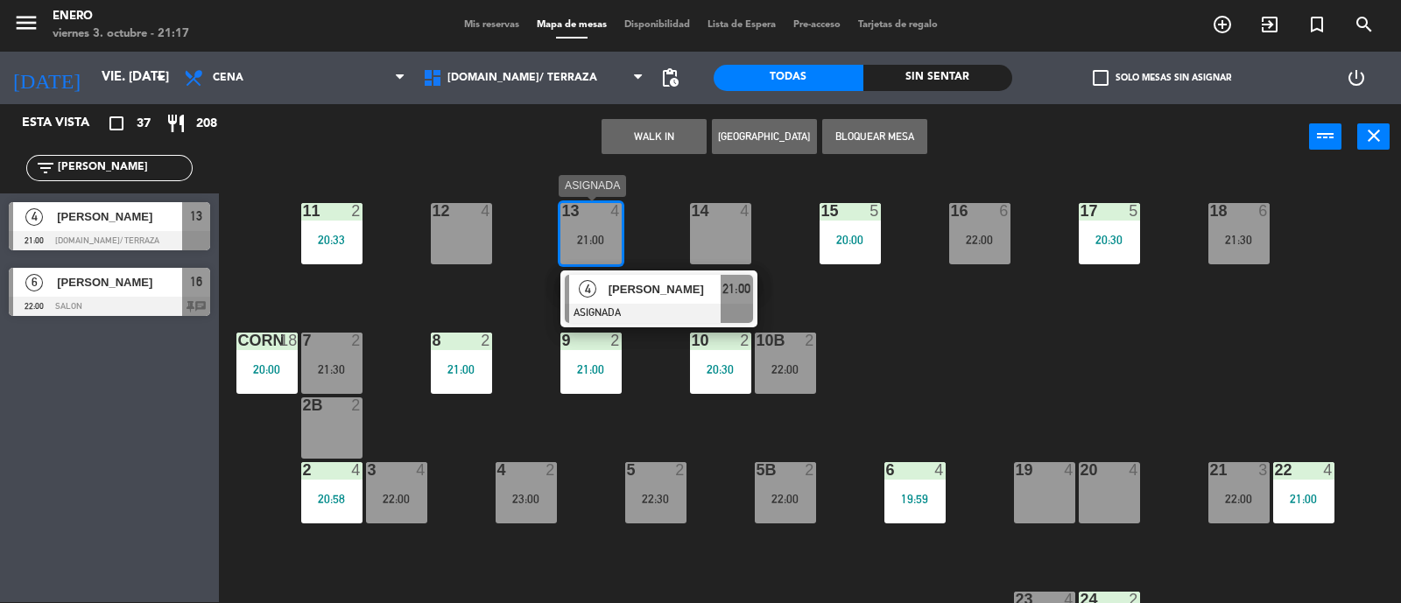
click at [631, 298] on div "[PERSON_NAME]" at bounding box center [664, 289] width 114 height 29
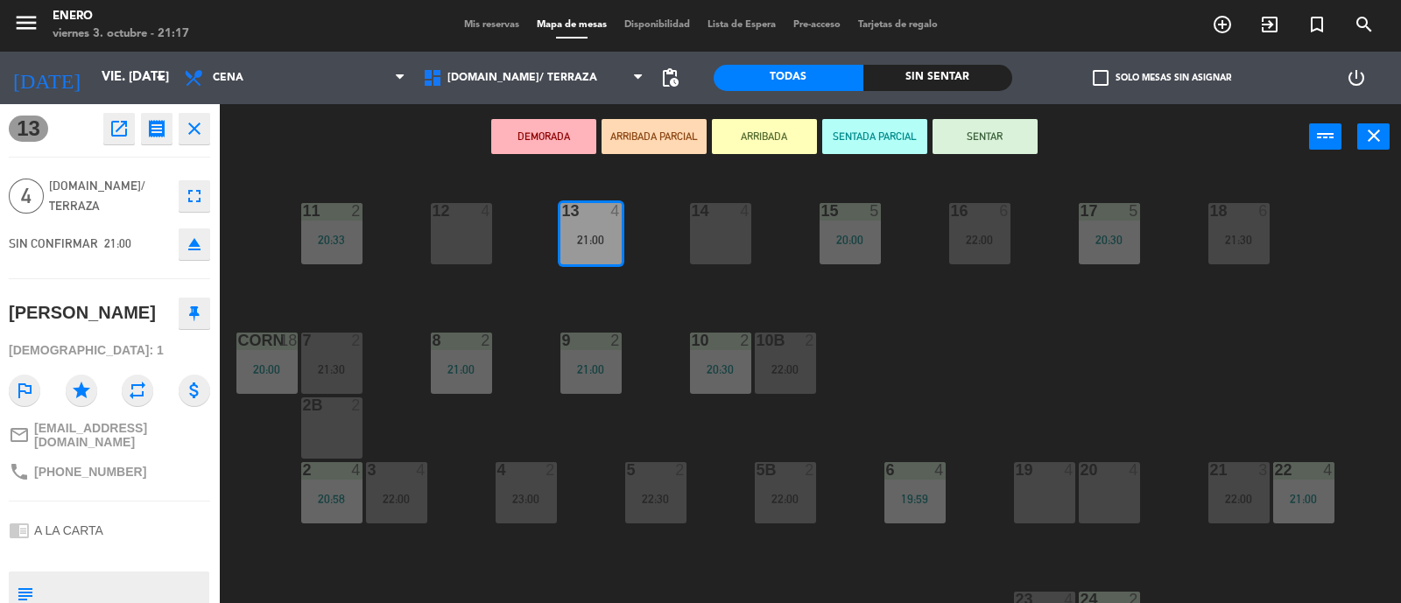
click at [981, 137] on button "SENTAR" at bounding box center [985, 136] width 105 height 35
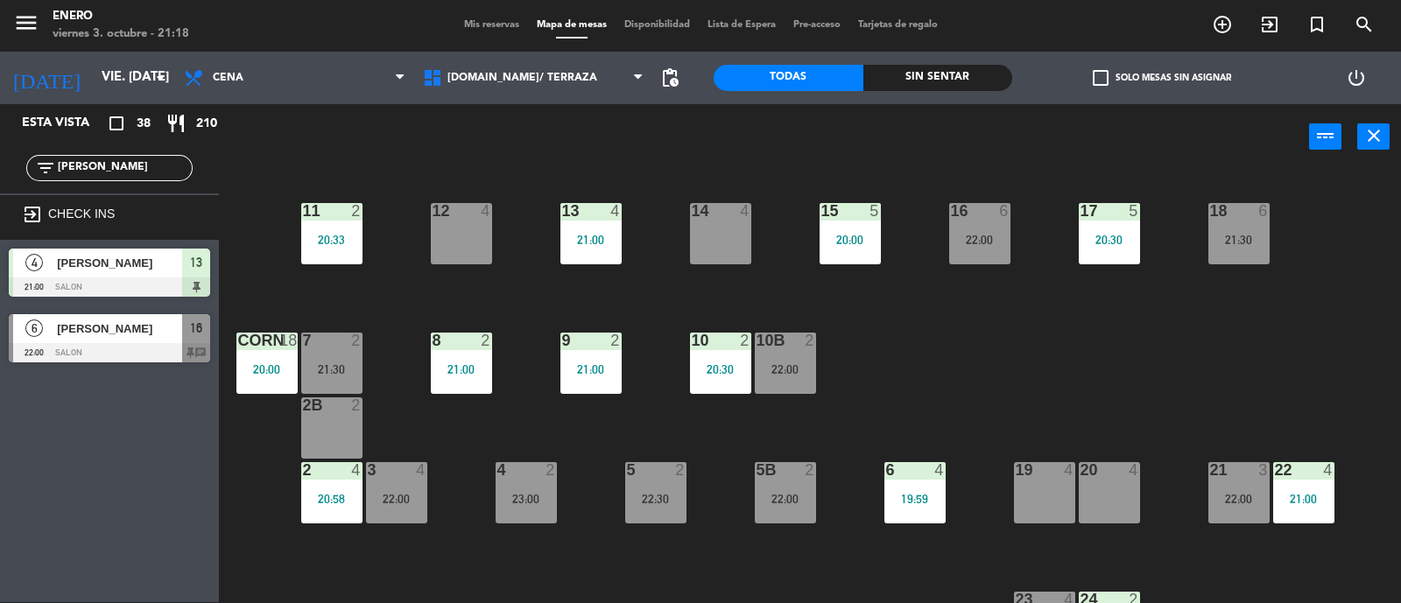
drag, startPoint x: 126, startPoint y: 165, endPoint x: 0, endPoint y: 145, distance: 127.6
click at [0, 145] on div "filter_list [PERSON_NAME]" at bounding box center [109, 168] width 219 height 51
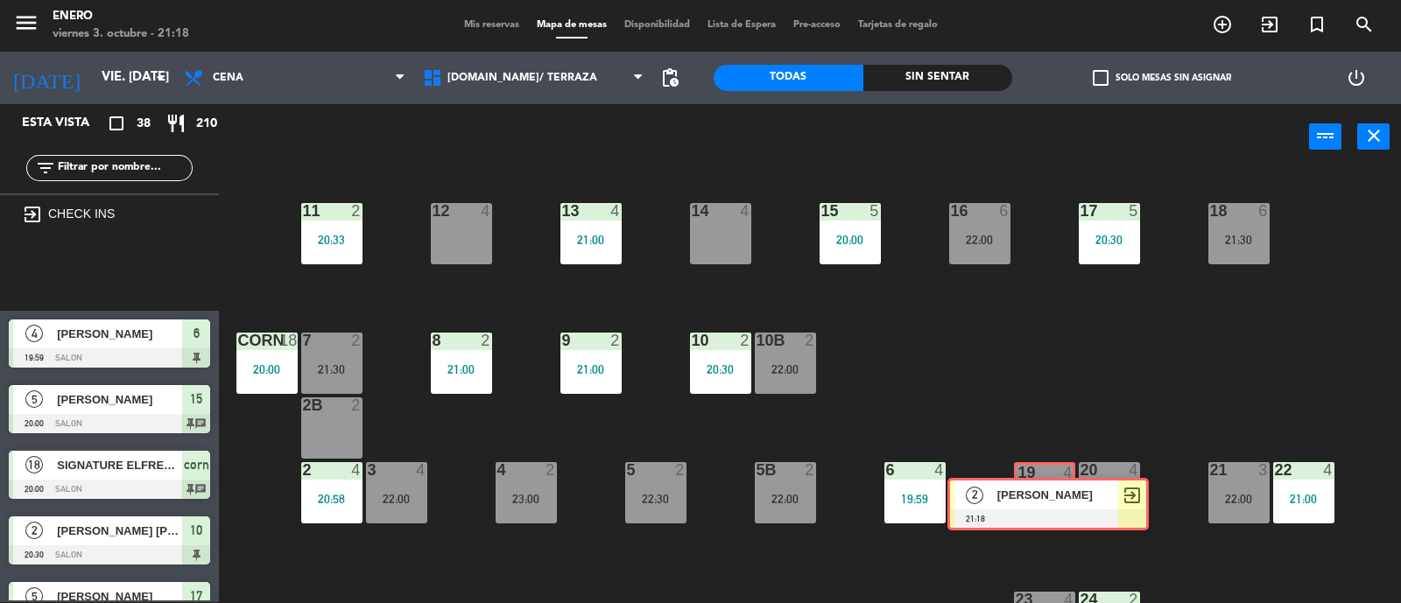
drag, startPoint x: 119, startPoint y: 257, endPoint x: 1058, endPoint y: 488, distance: 966.8
click at [1058, 488] on div "Esta vista crop_square 38 restaurant 210 filter_list exit_to_app CHECK INS 2 [P…" at bounding box center [700, 354] width 1401 height 500
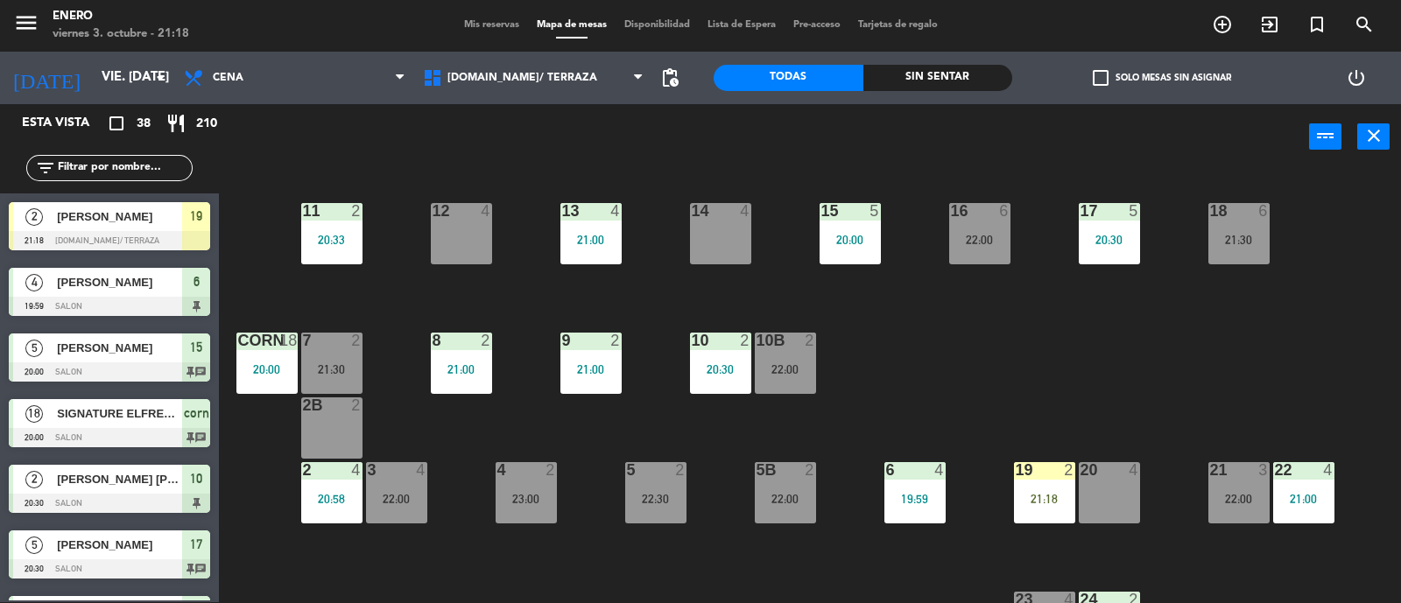
click at [1055, 490] on div "19 2 21:18" at bounding box center [1044, 492] width 61 height 61
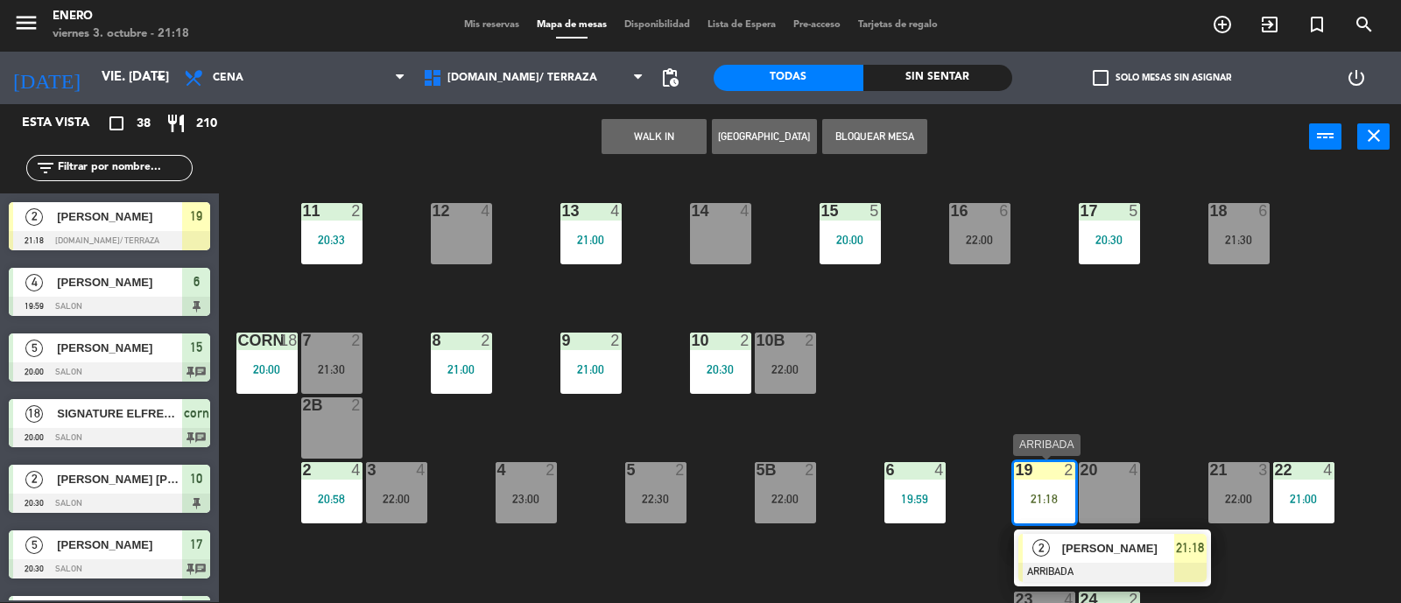
click at [1077, 543] on span "[PERSON_NAME]" at bounding box center [1118, 548] width 112 height 18
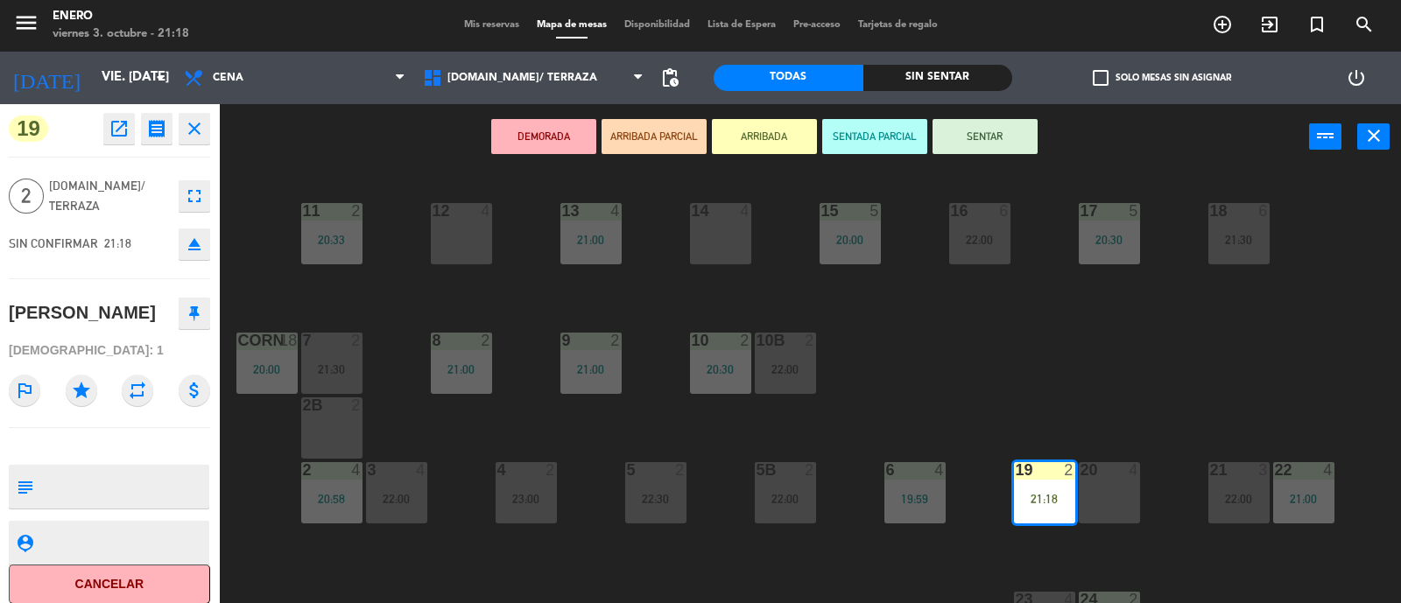
click at [1029, 144] on button "SENTAR" at bounding box center [985, 136] width 105 height 35
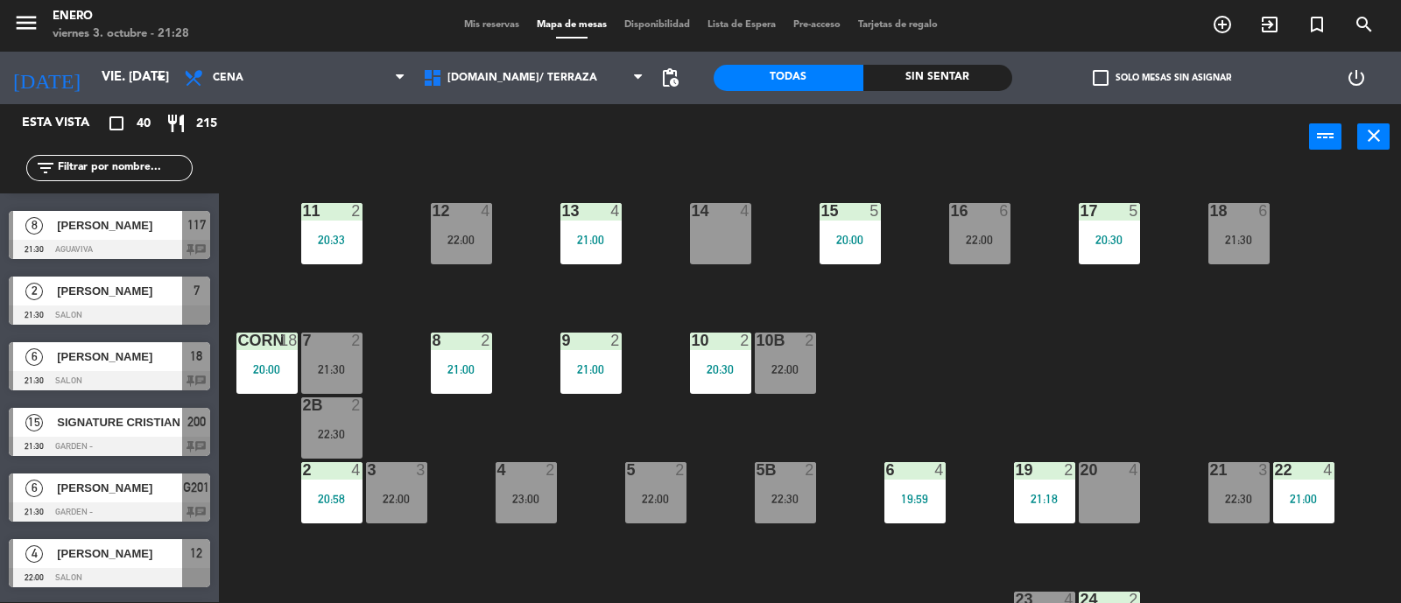
scroll to position [906, 0]
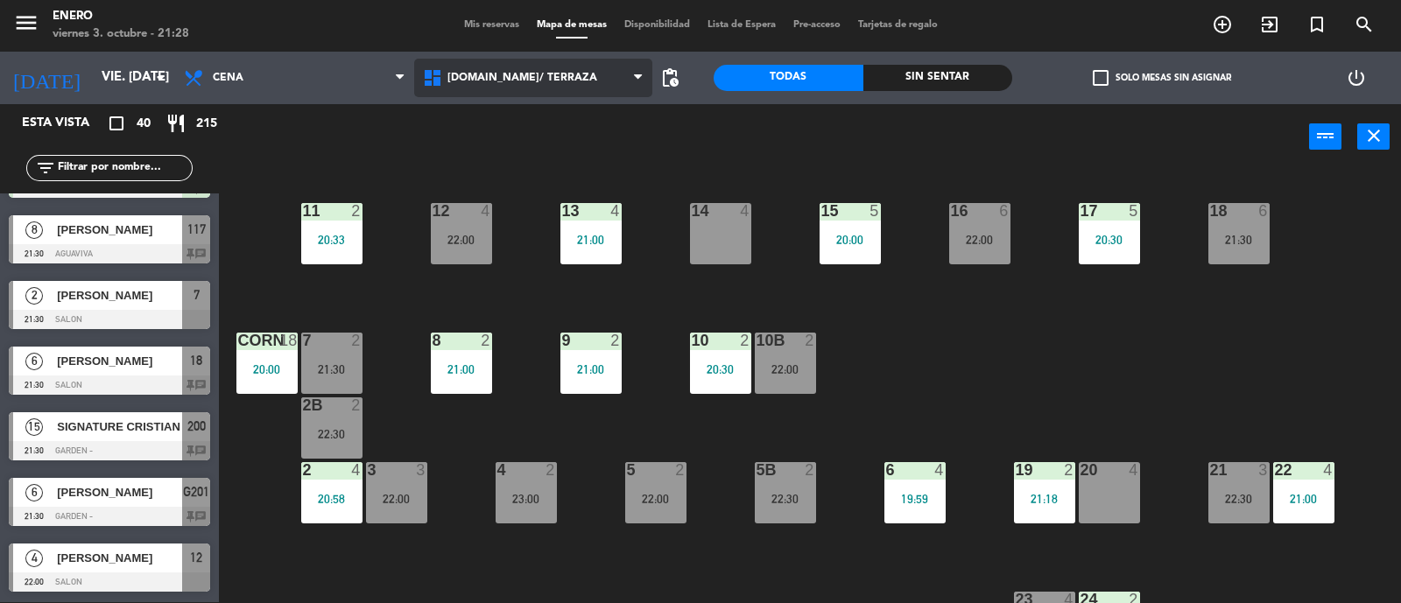
click at [521, 72] on span "[DOMAIN_NAME]/ TERRAZA" at bounding box center [523, 78] width 150 height 12
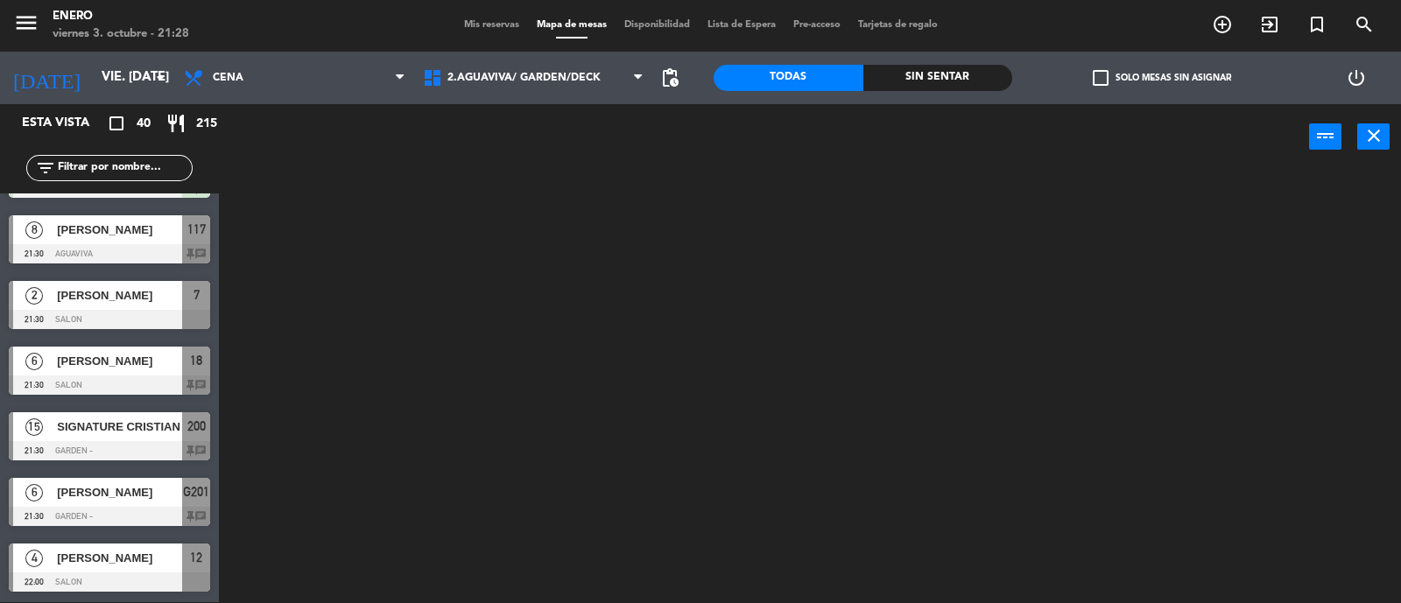
click at [530, 149] on ng-component "menu Enero viernes 3. octubre - 21:28 Mis reservas Mapa de mesas Disponibilidad…" at bounding box center [700, 301] width 1401 height 605
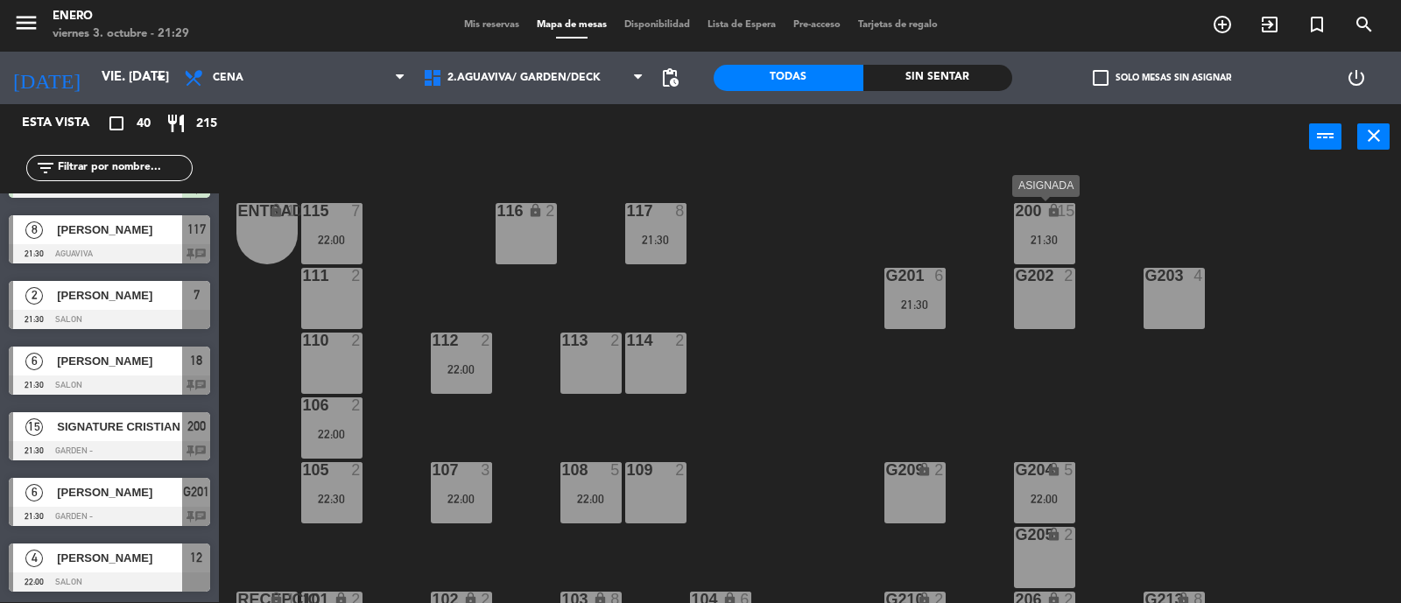
click at [1057, 227] on div "200 lock 15 21:30" at bounding box center [1044, 233] width 61 height 61
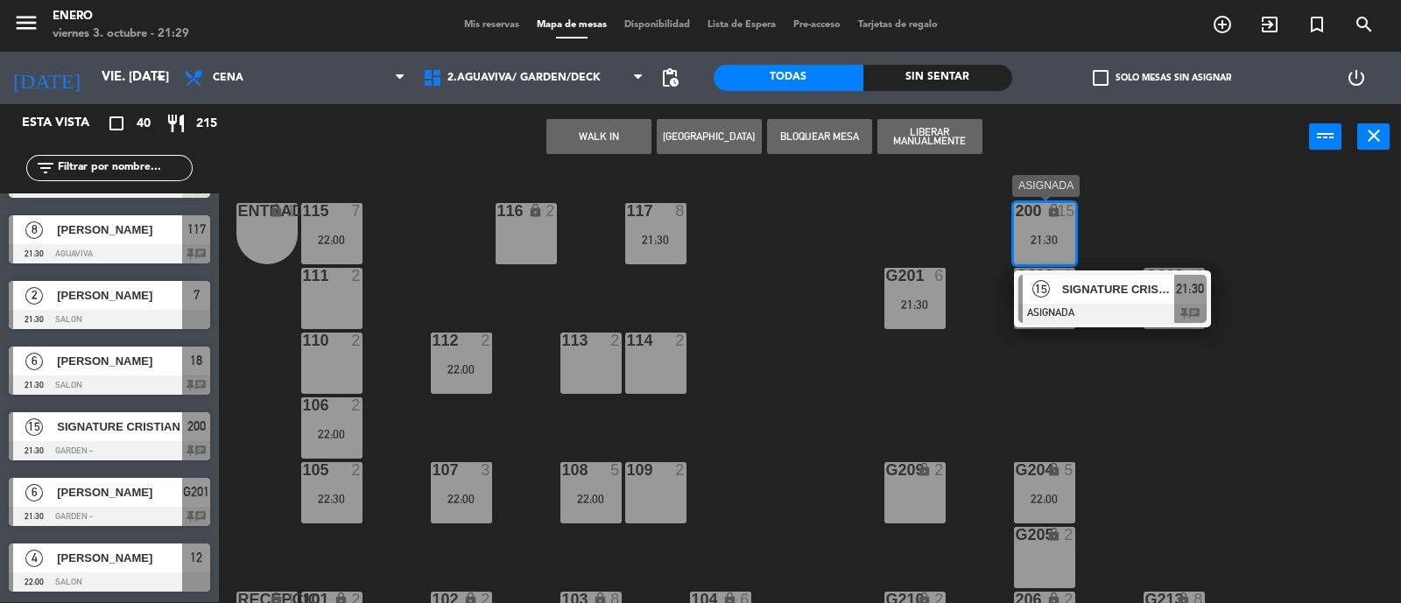
click at [1083, 282] on span "SIGNATURE CRISTIAN" at bounding box center [1118, 289] width 112 height 18
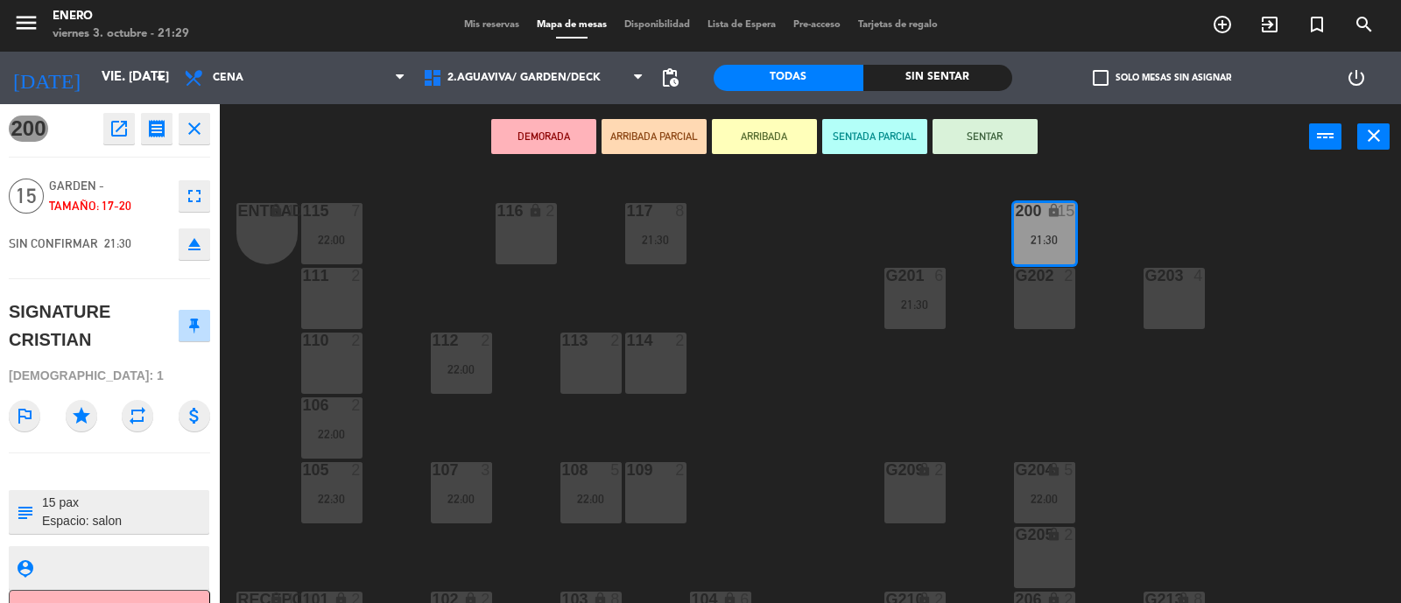
click at [1004, 133] on button "SENTAR" at bounding box center [985, 136] width 105 height 35
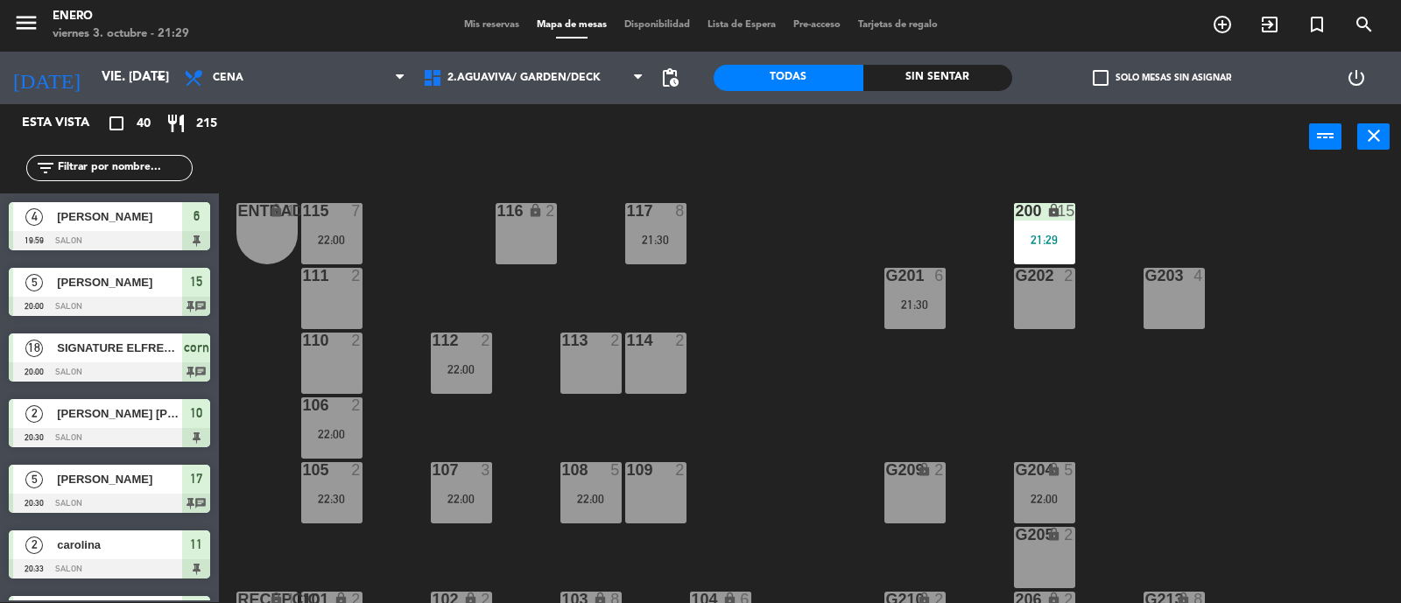
scroll to position [1, 0]
click at [81, 173] on input "text" at bounding box center [124, 168] width 136 height 19
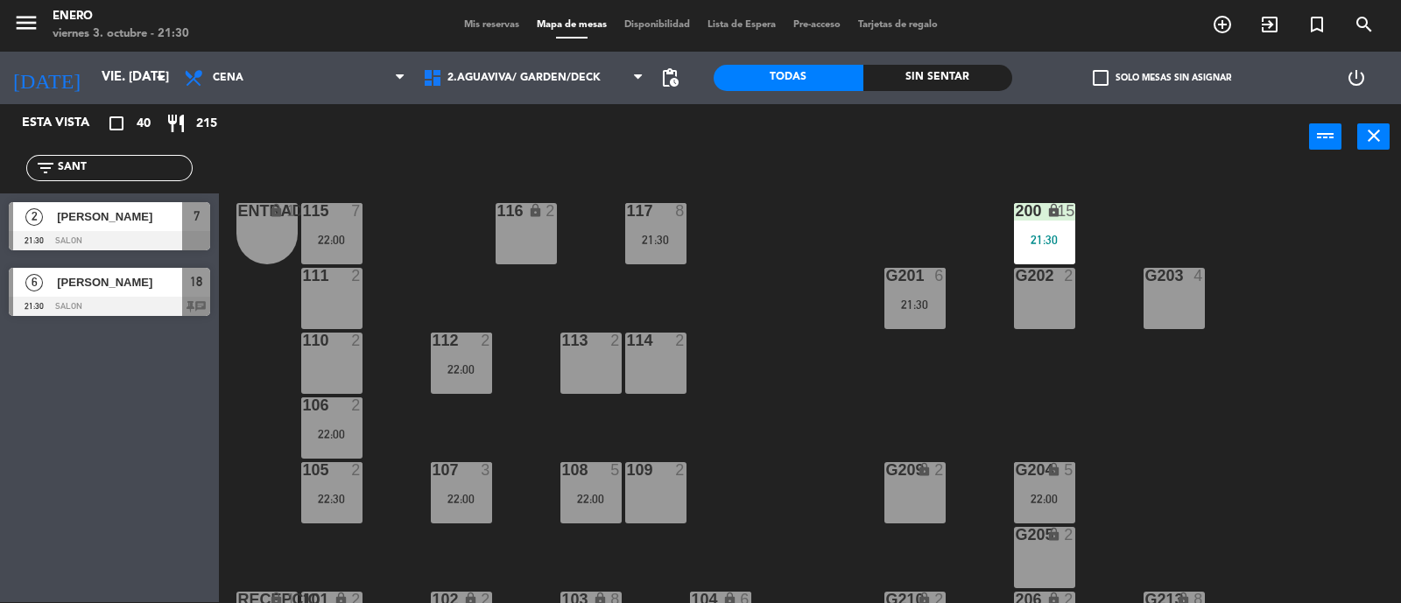
type input "SANT"
click at [35, 451] on div "Esta vista crop_square 40 restaurant 215 filter_list [GEOGRAPHIC_DATA][PERSON_N…" at bounding box center [109, 353] width 219 height 498
click at [571, 85] on span "2.AGUAVIVA/ GARDEN/DECK" at bounding box center [533, 78] width 239 height 39
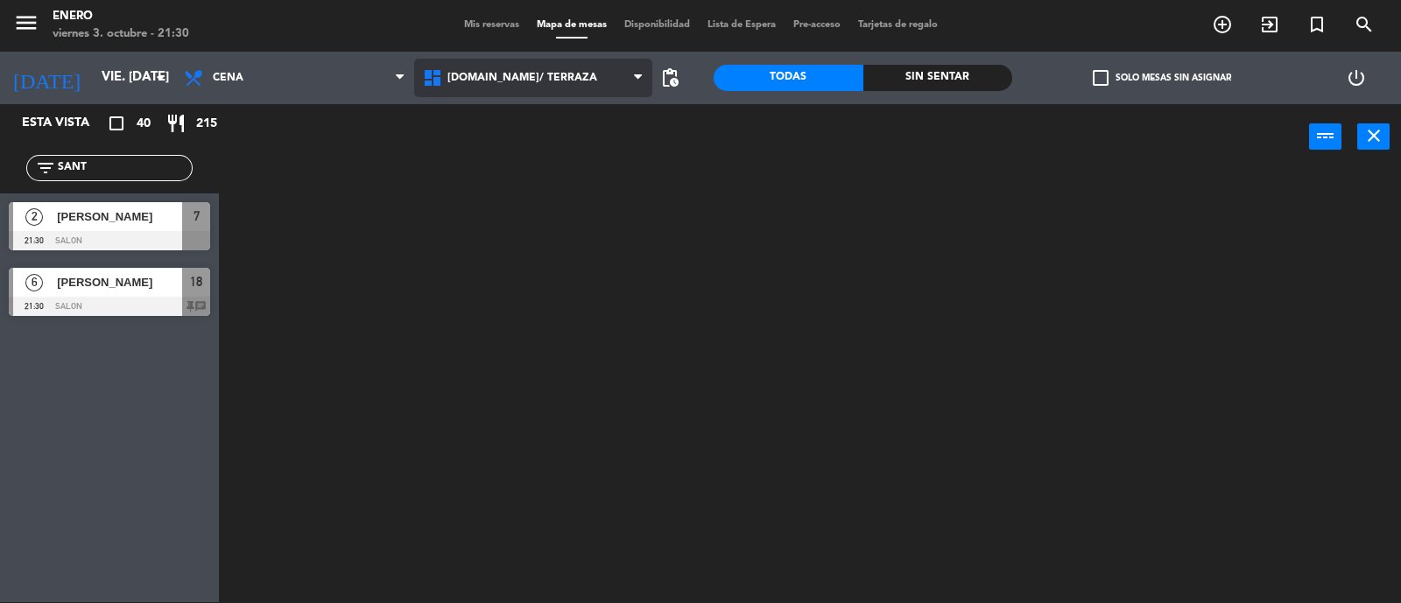
click at [596, 111] on ng-component "menu Enero viernes 3. octubre - 21:30 Mis reservas Mapa de mesas Disponibilidad…" at bounding box center [700, 301] width 1401 height 605
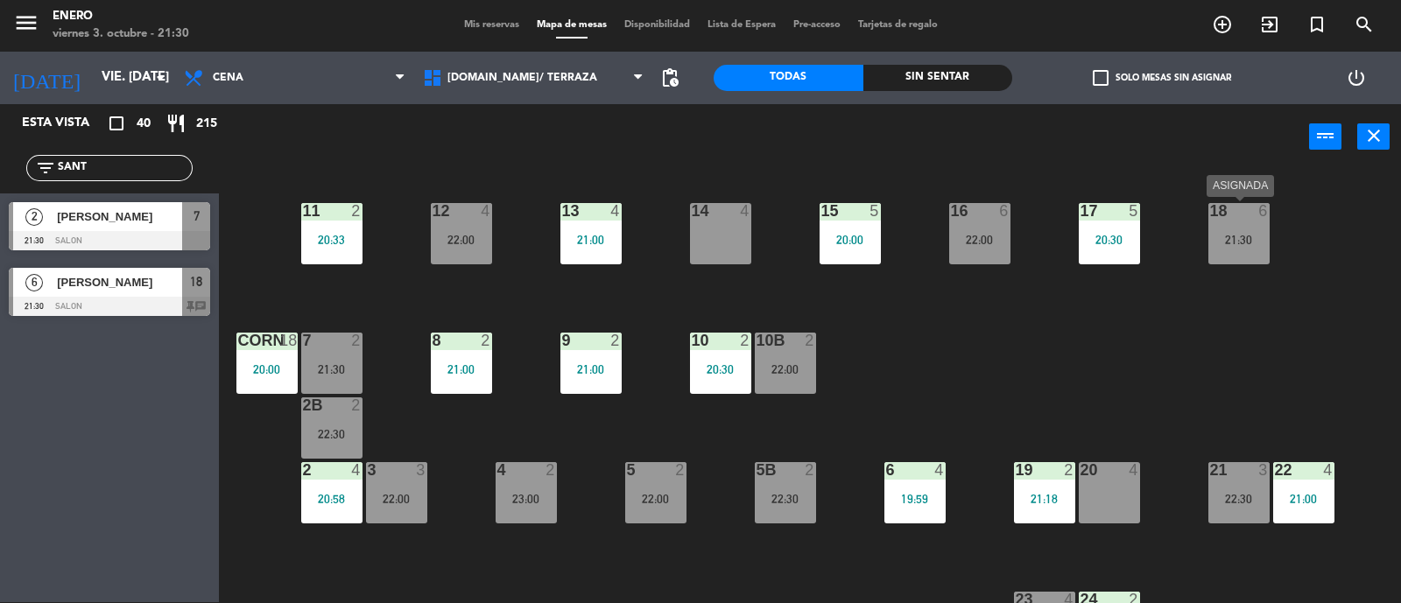
click at [1245, 243] on div "21:30" at bounding box center [1239, 240] width 61 height 12
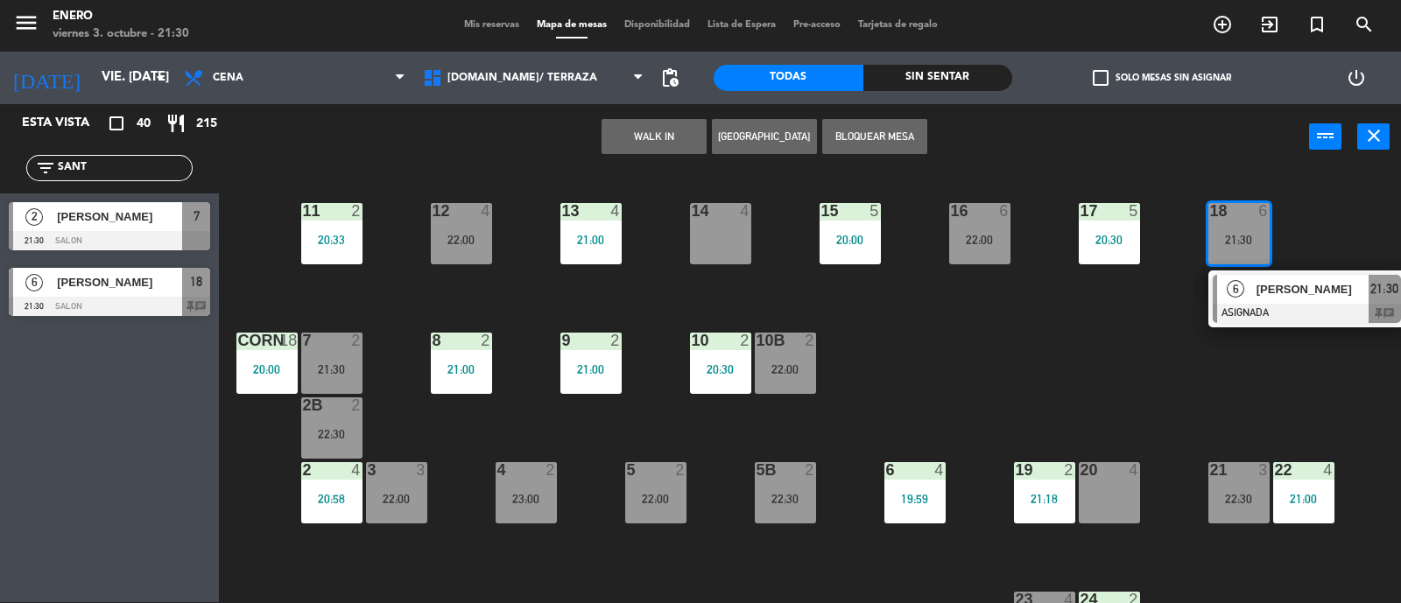
click at [1270, 292] on span "[PERSON_NAME]" at bounding box center [1313, 289] width 112 height 18
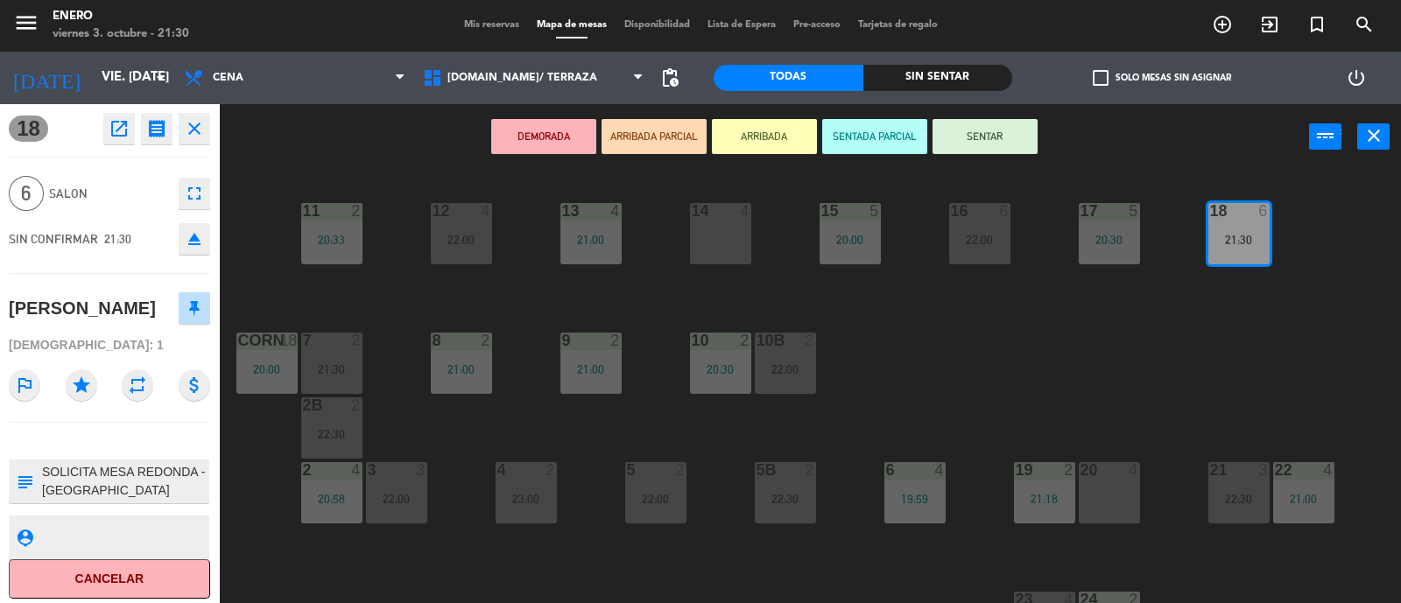
click at [1011, 145] on button "SENTAR" at bounding box center [985, 136] width 105 height 35
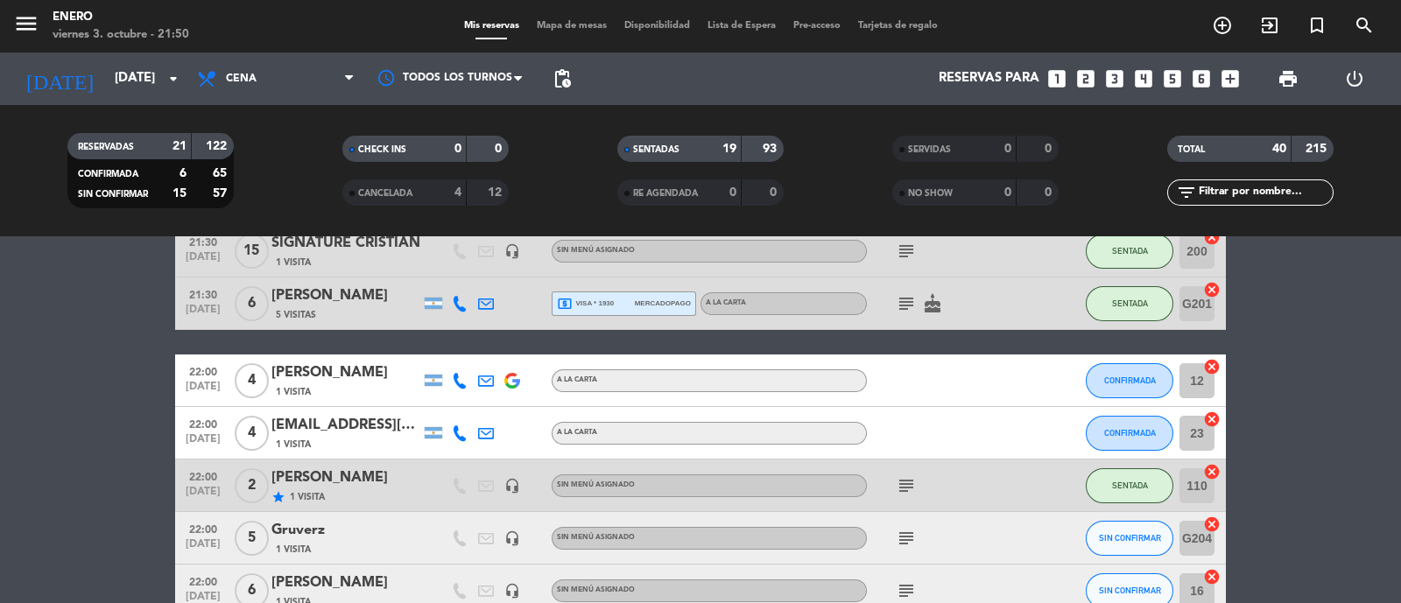
scroll to position [1314, 0]
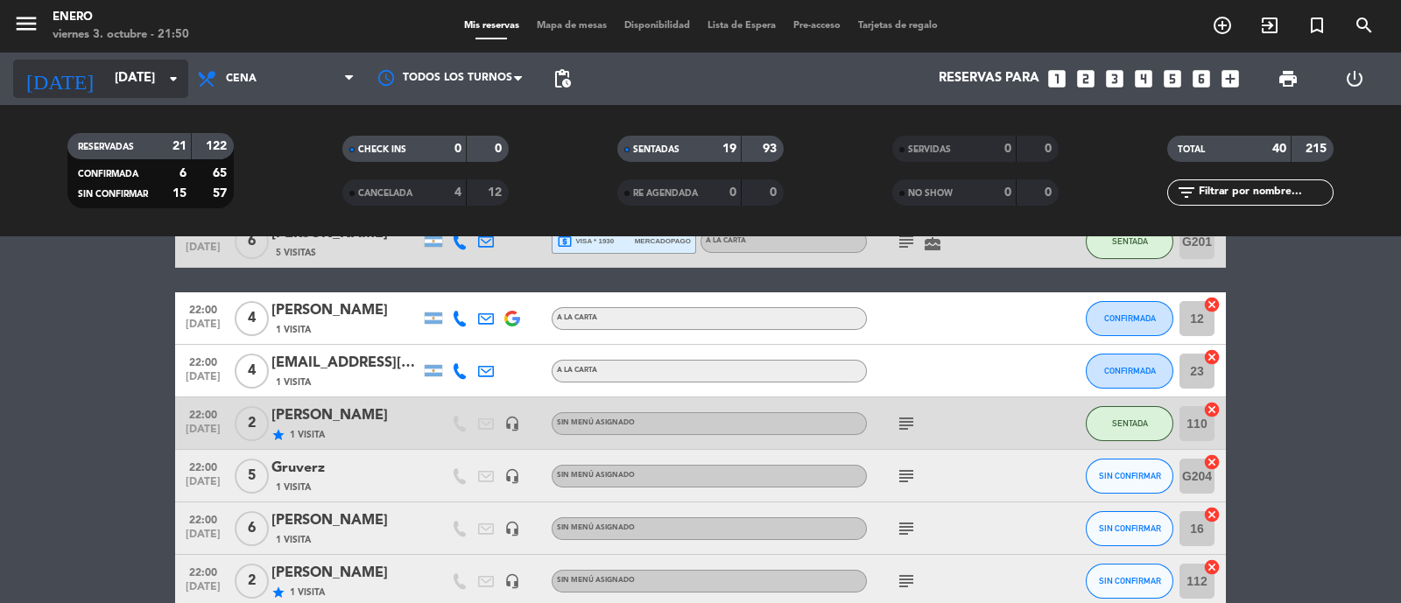
click at [160, 71] on input "[DATE]" at bounding box center [190, 78] width 169 height 33
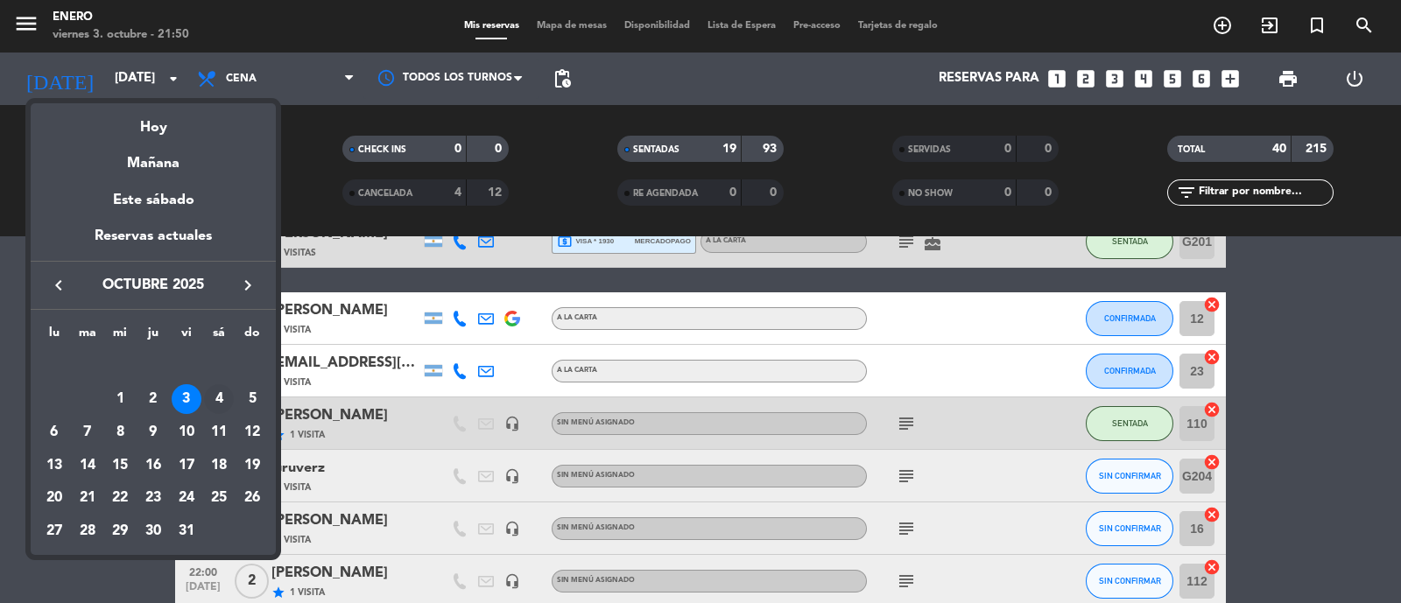
click at [219, 401] on div "4" at bounding box center [219, 399] width 30 height 30
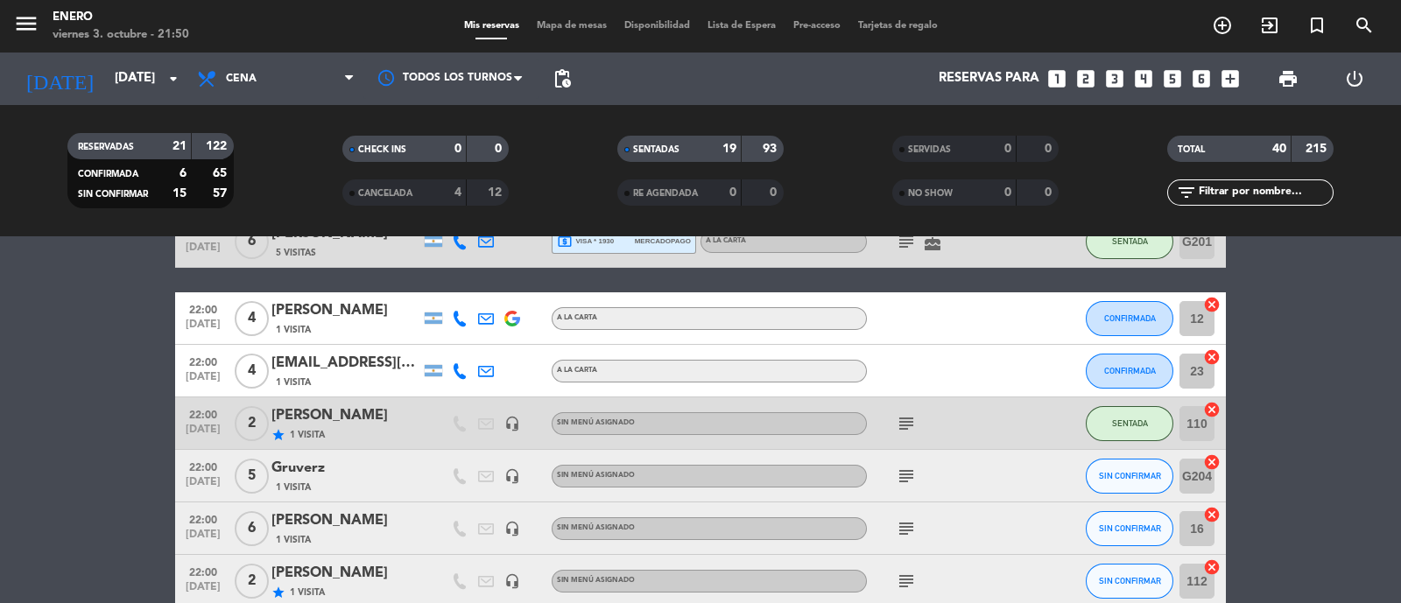
type input "sáb. 4 oct."
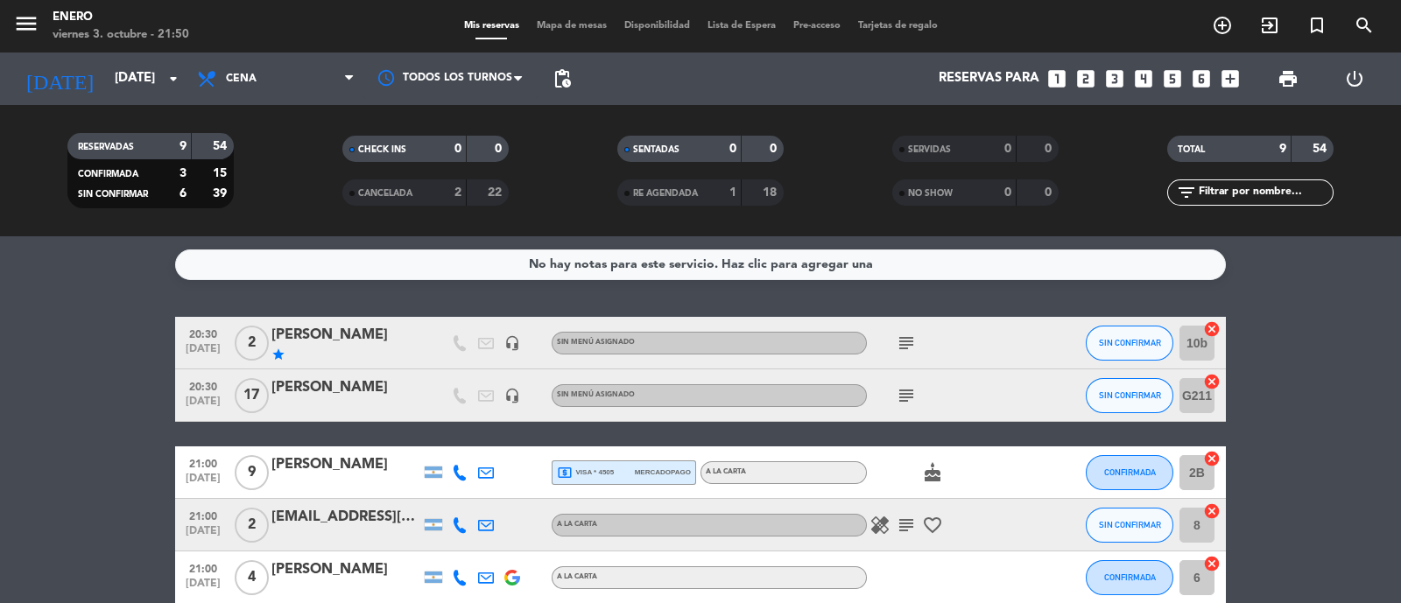
scroll to position [0, 0]
click at [334, 82] on span "Cena" at bounding box center [275, 79] width 175 height 39
click at [331, 192] on div "menu Enero viernes 3. octubre - 21:50 Mis reservas Mapa de mesas Disponibilidad…" at bounding box center [700, 118] width 1401 height 236
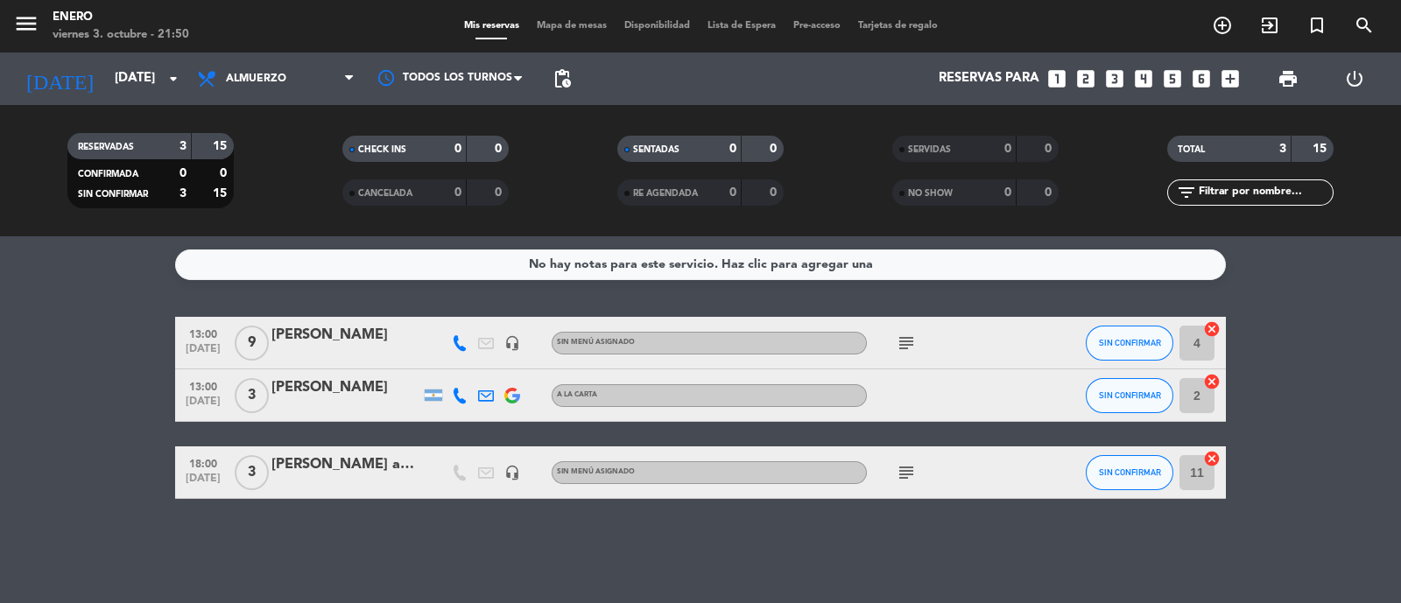
click at [351, 458] on div "Ryan and rory" at bounding box center [345, 465] width 149 height 23
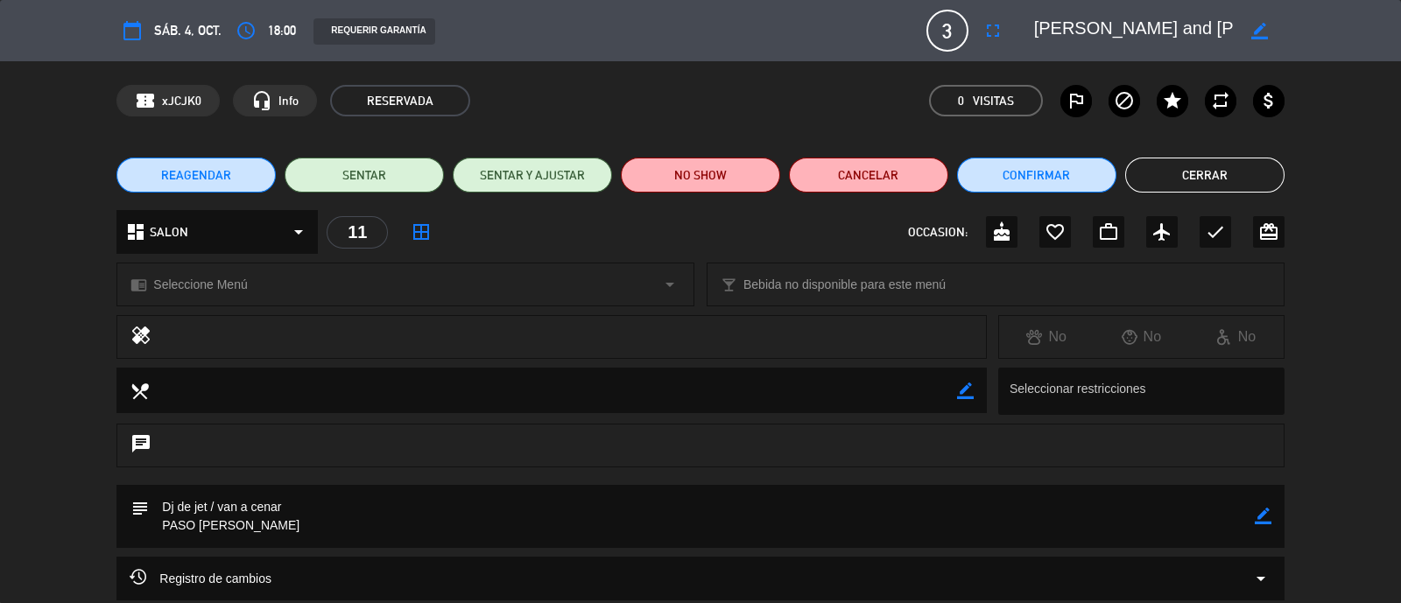
drag, startPoint x: 1191, startPoint y: 178, endPoint x: 1209, endPoint y: 173, distance: 18.1
click at [1192, 178] on button "Cerrar" at bounding box center [1204, 175] width 159 height 35
